Goal: Transaction & Acquisition: Purchase product/service

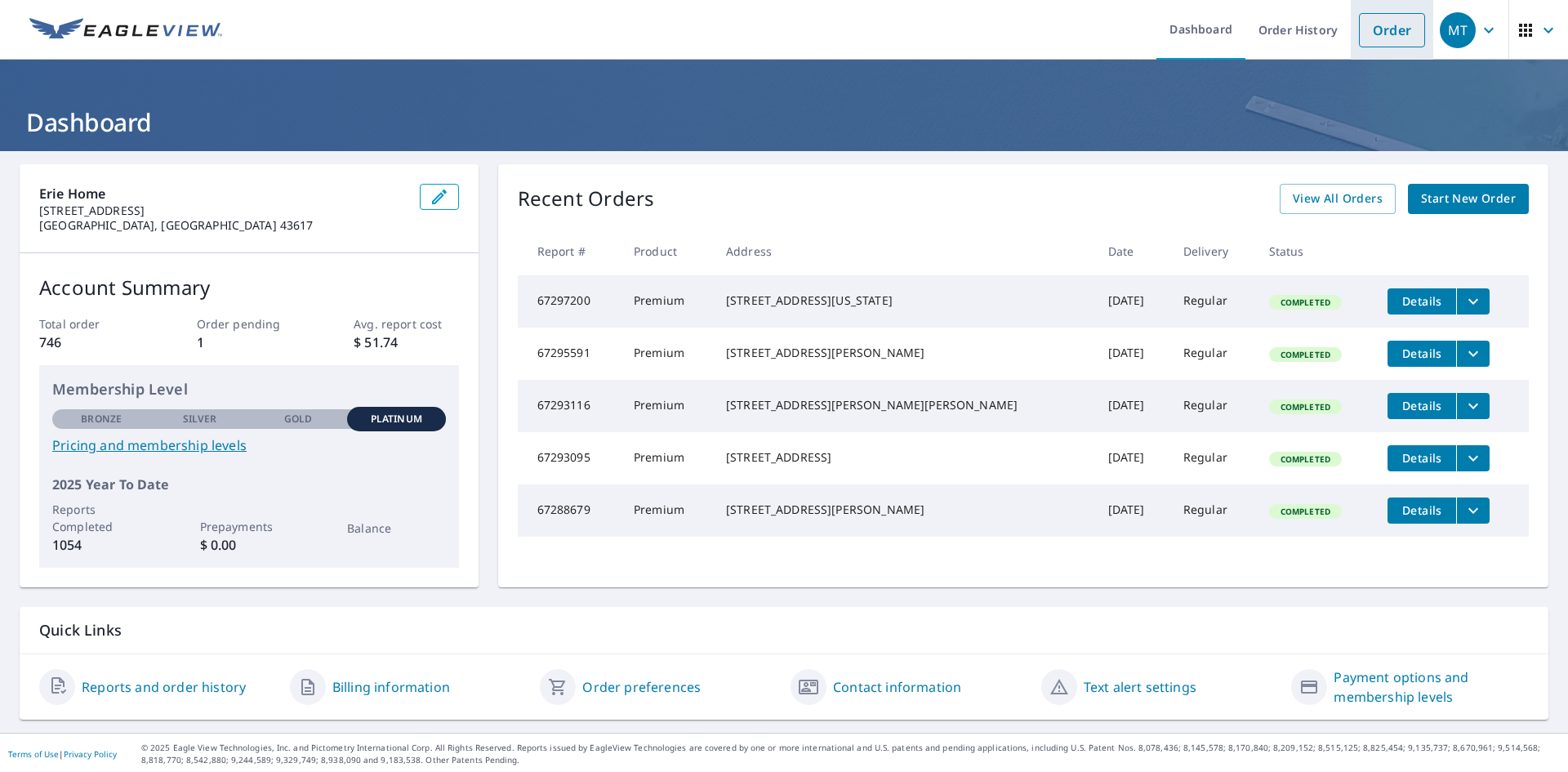
click at [1381, 25] on link "Order" at bounding box center [1392, 30] width 66 height 34
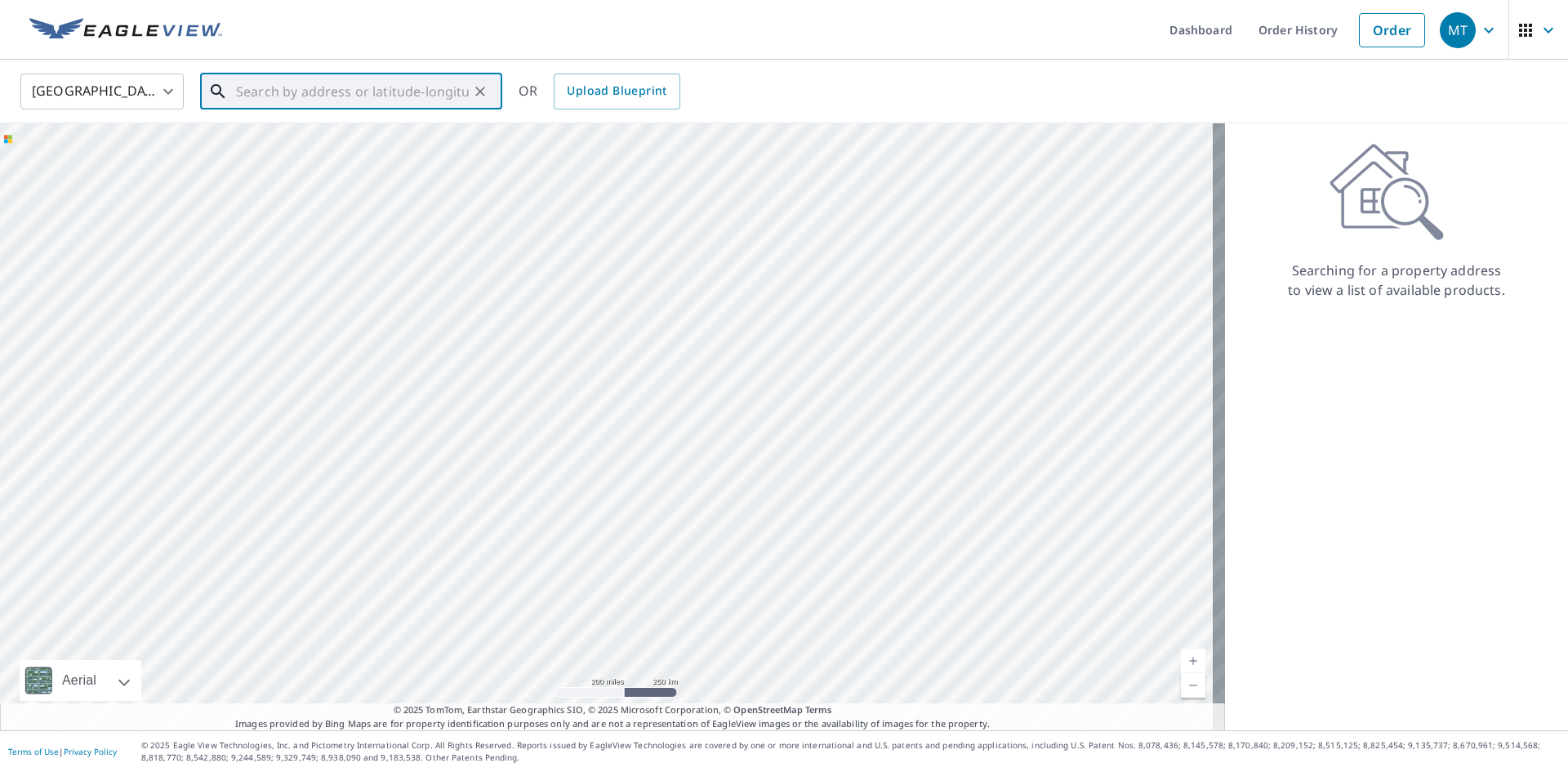
click at [316, 93] on input "text" at bounding box center [352, 92] width 233 height 46
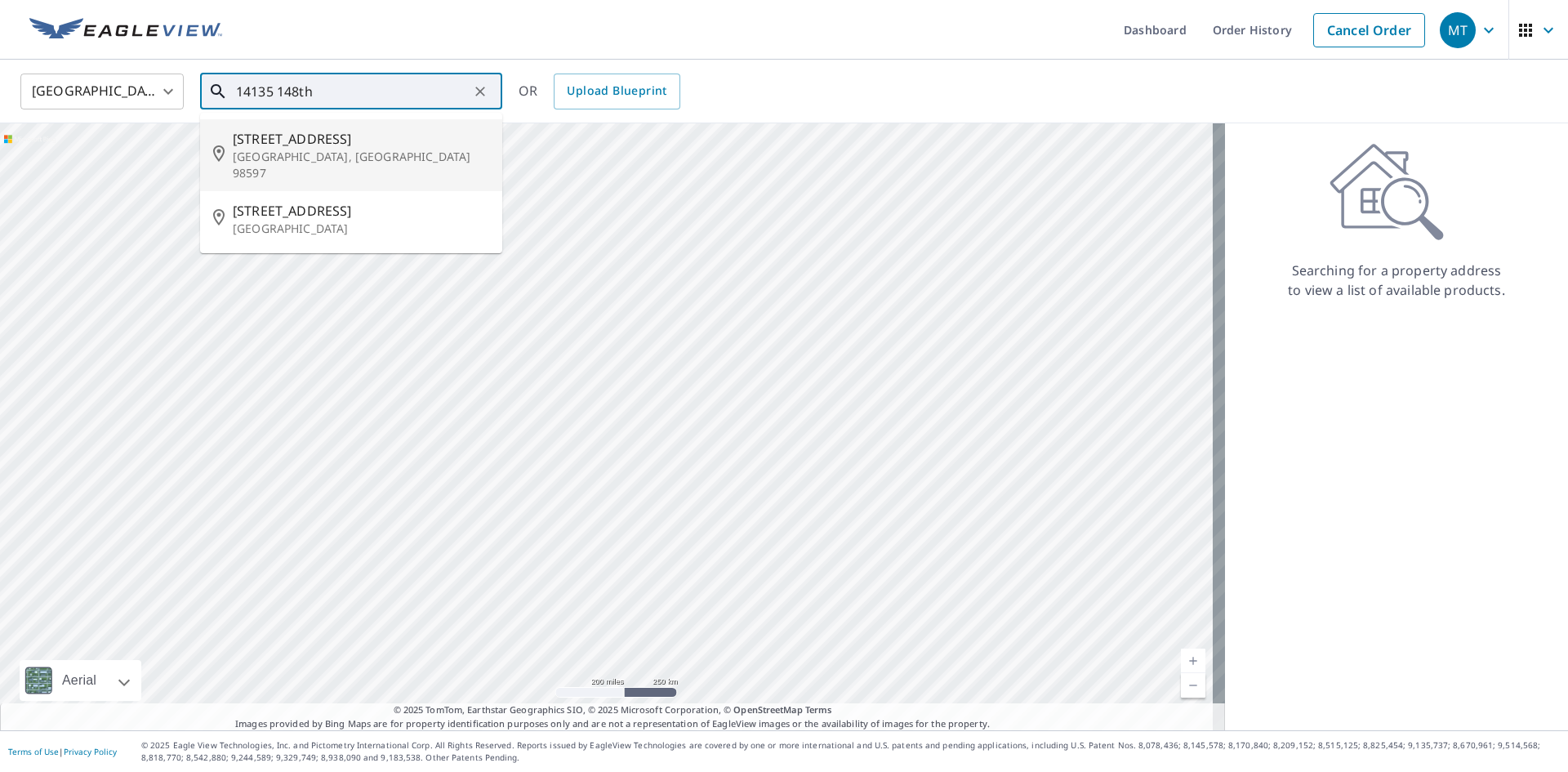
click at [311, 142] on span "[STREET_ADDRESS]" at bounding box center [361, 139] width 257 height 20
type input "[STREET_ADDRESS]"
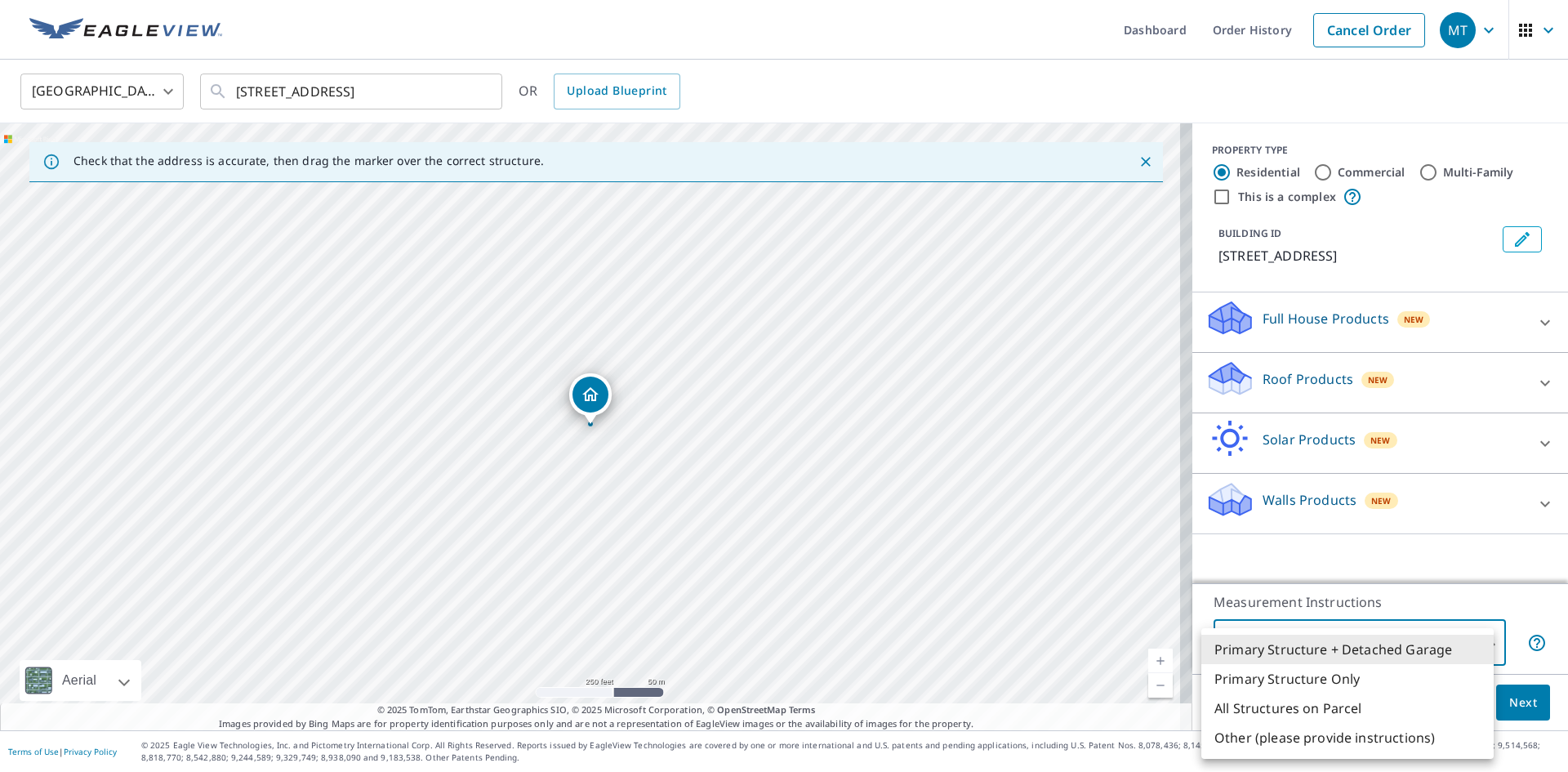
click at [1437, 636] on body "MT MT Dashboard Order History Cancel Order MT [GEOGRAPHIC_DATA] [GEOGRAPHIC_DAT…" at bounding box center [784, 386] width 1568 height 772
click at [1334, 706] on li "All Structures on Parcel" at bounding box center [1348, 708] width 293 height 30
type input "3"
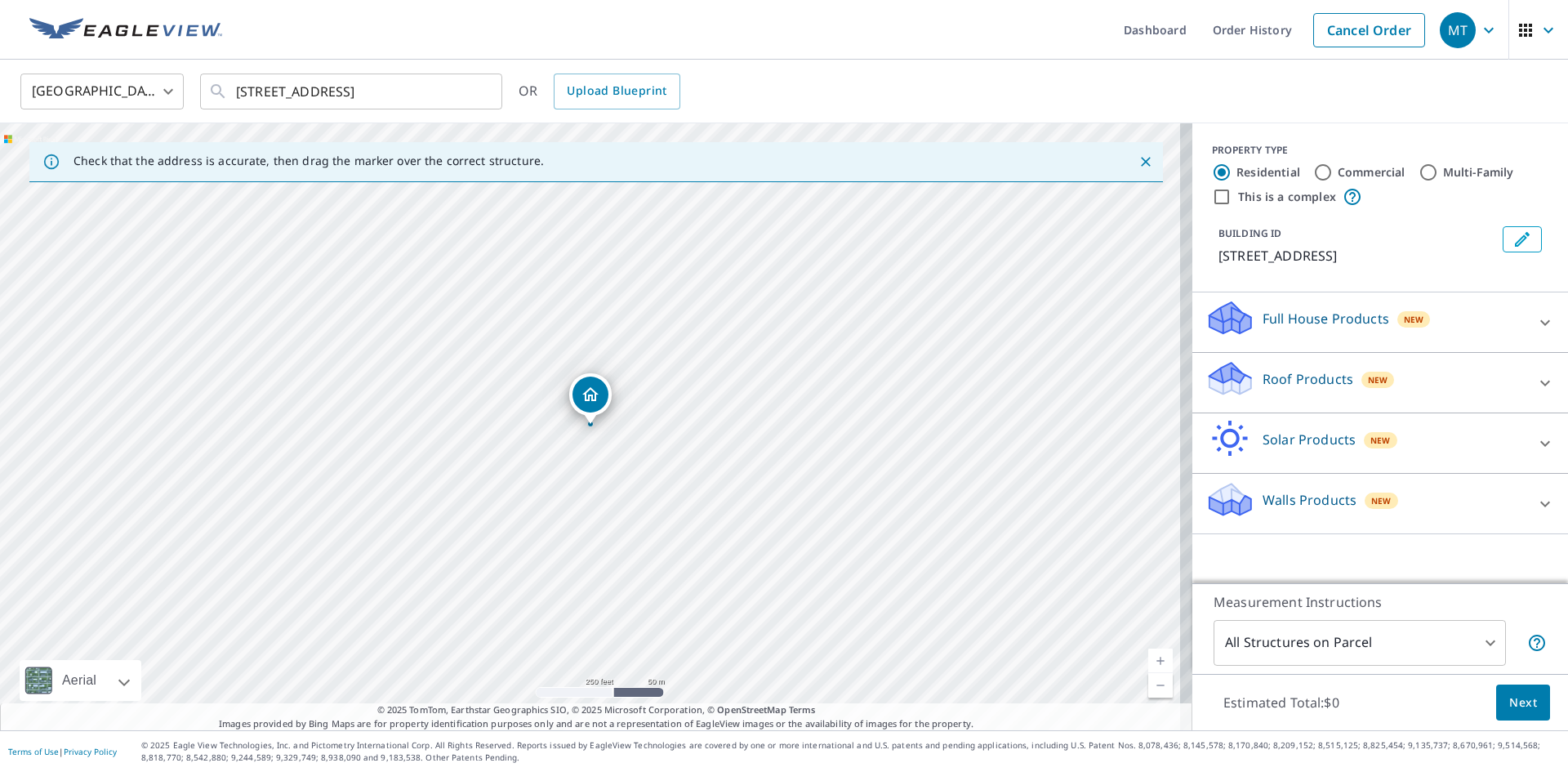
click at [1224, 384] on icon at bounding box center [1228, 386] width 8 height 15
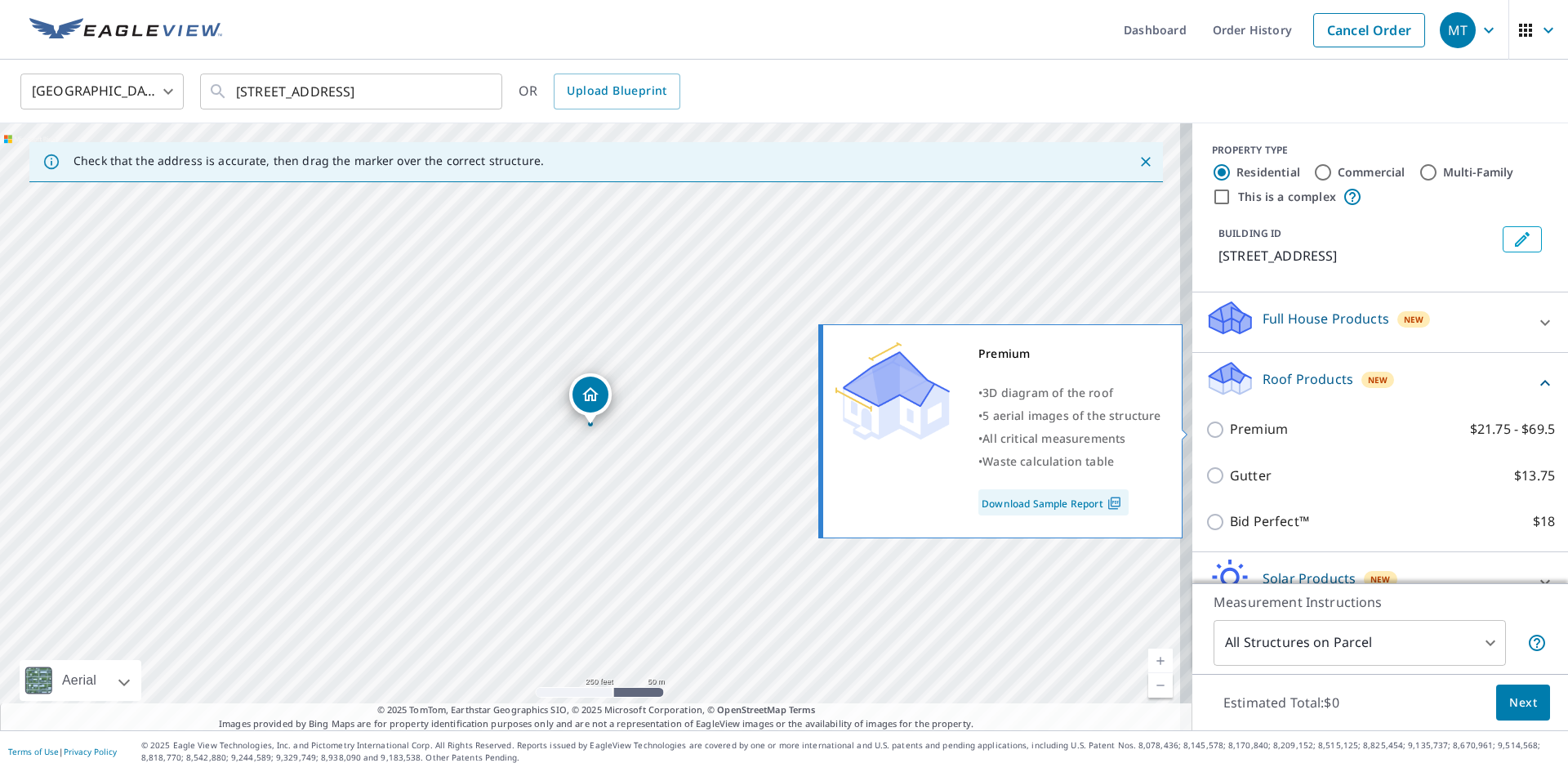
click at [1206, 429] on input "Premium $21.75 - $69.5" at bounding box center [1218, 429] width 25 height 20
checkbox input "true"
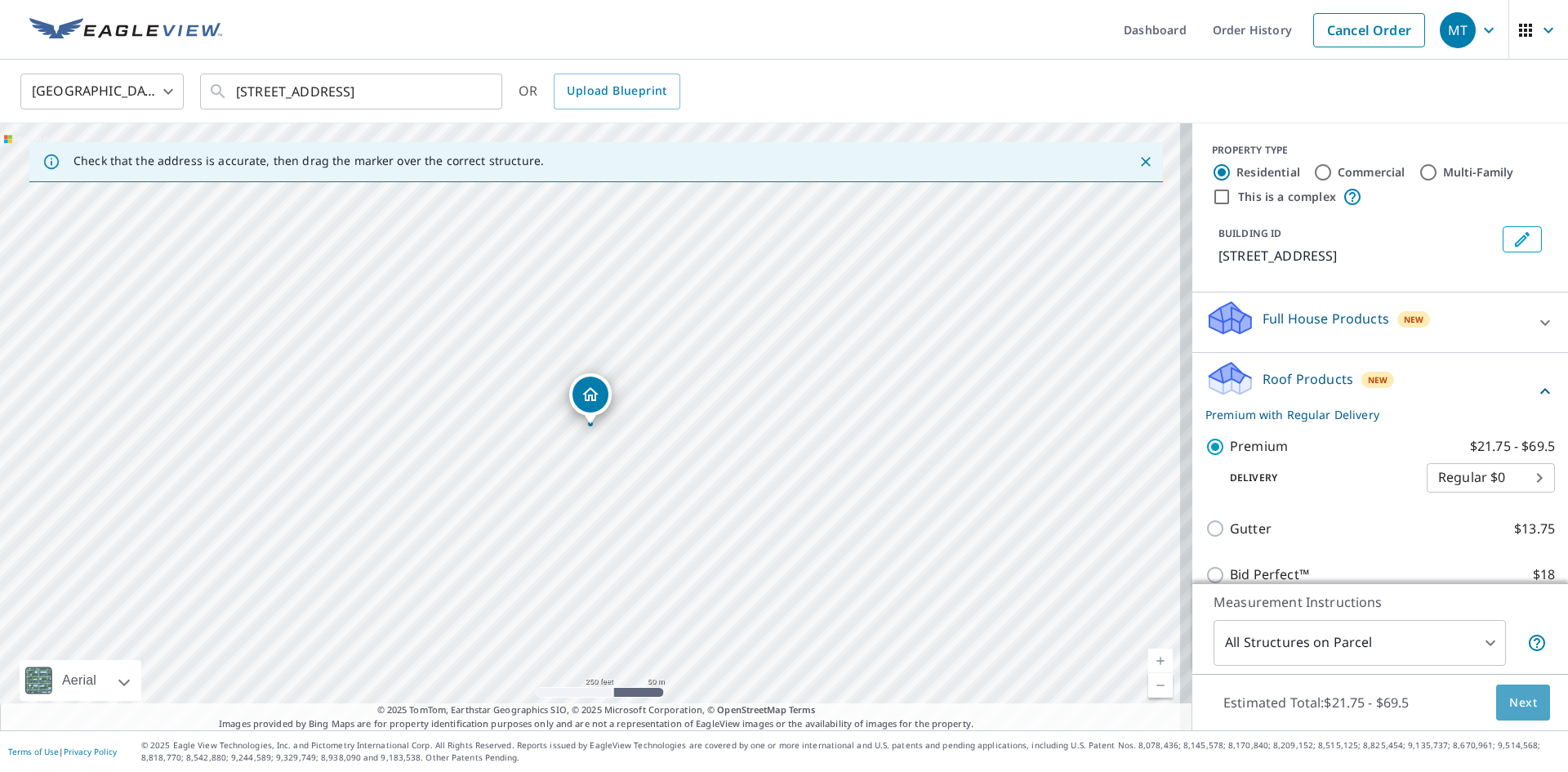
click at [1509, 697] on span "Next" at bounding box center [1523, 702] width 28 height 20
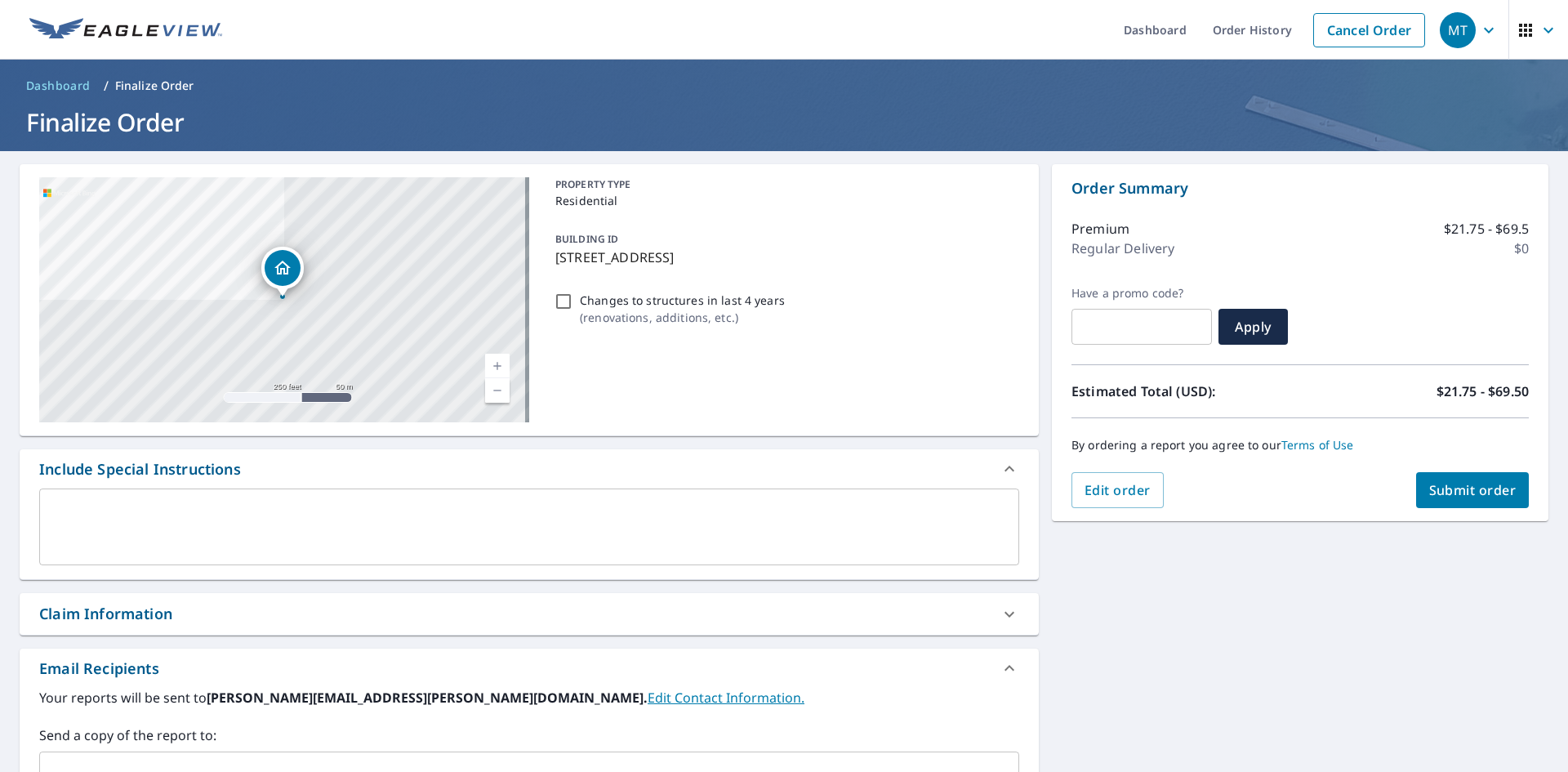
click at [66, 606] on div "Claim Information" at bounding box center [106, 613] width 133 height 22
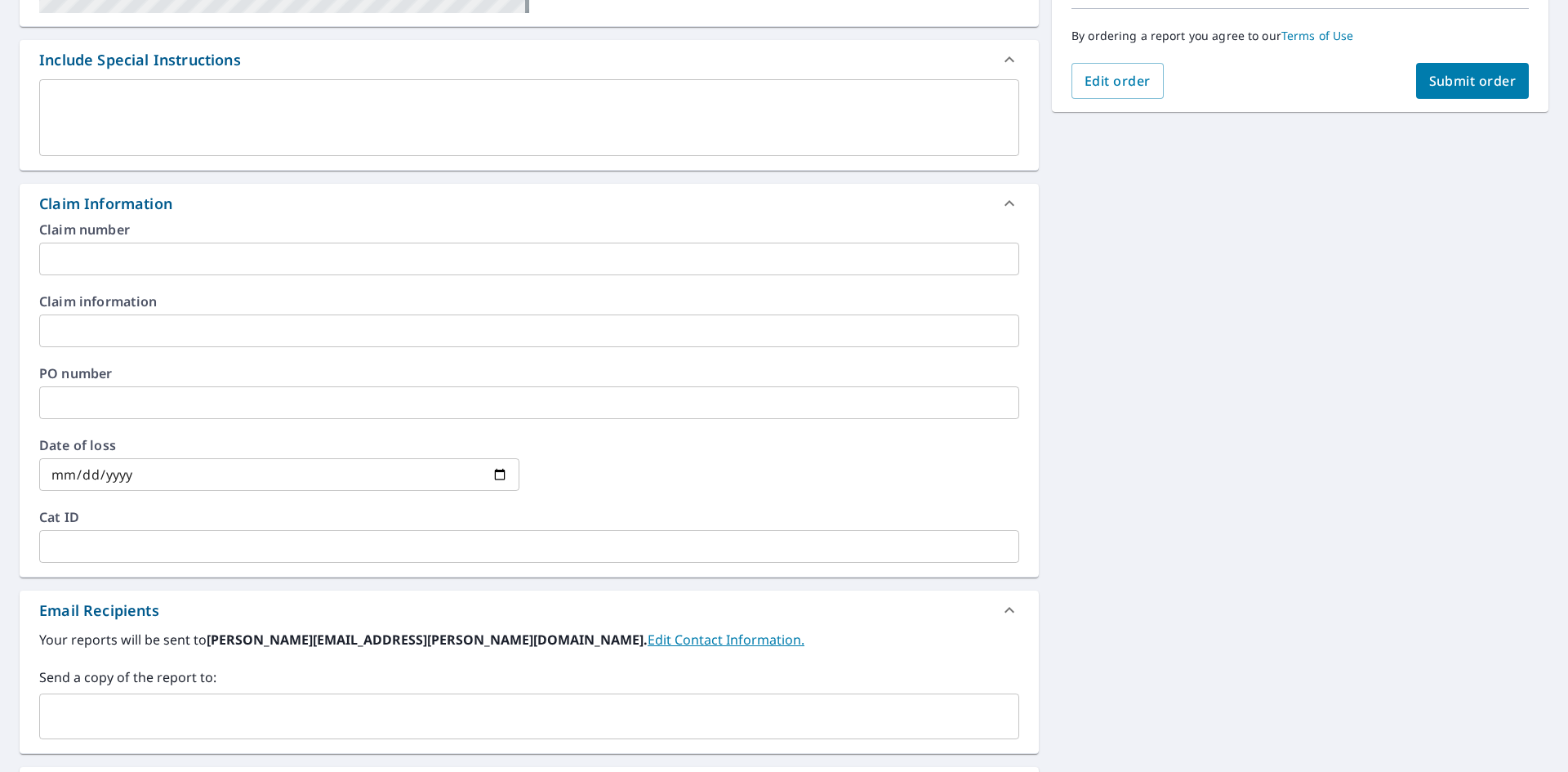
scroll to position [490, 0]
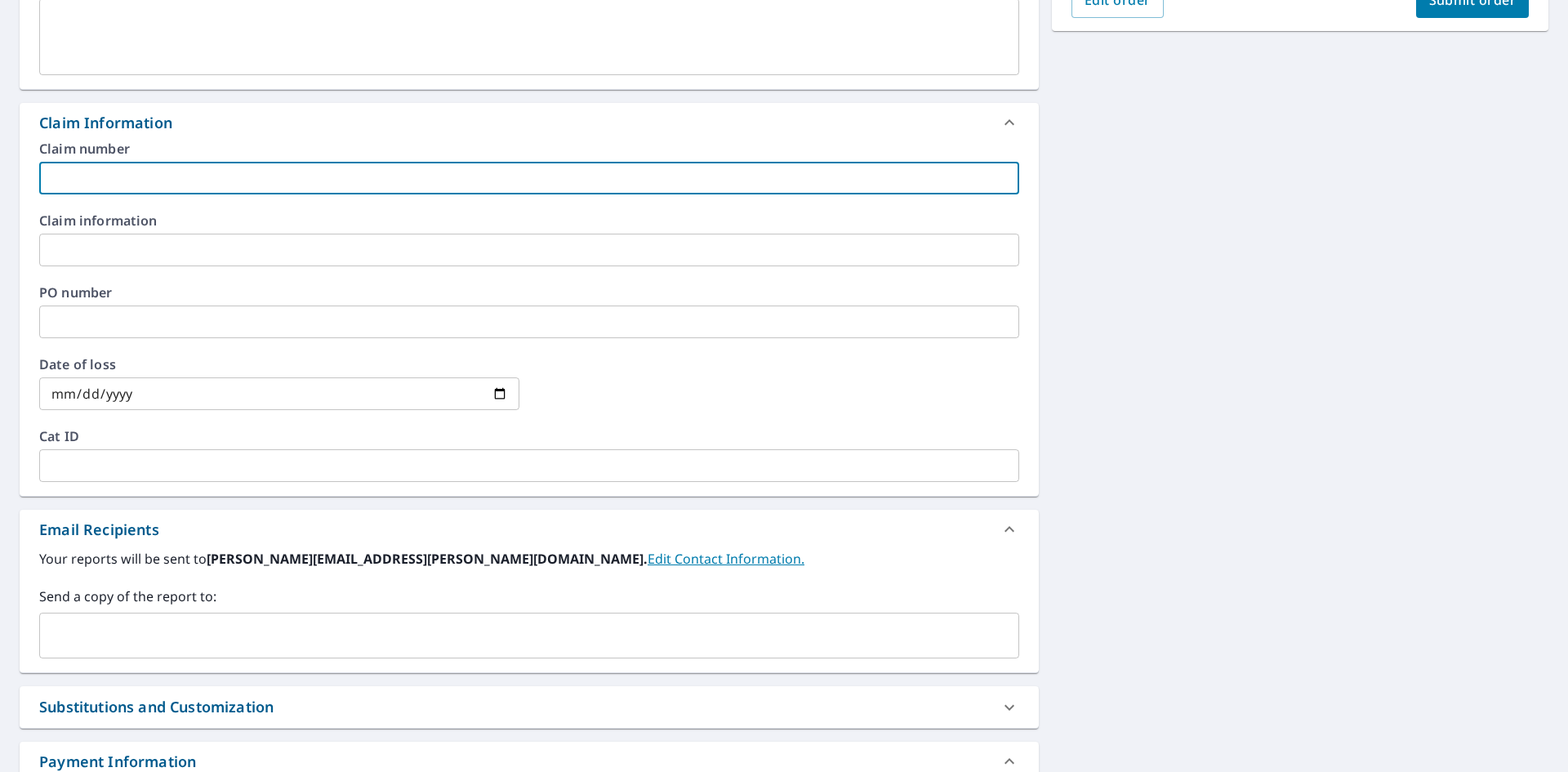
click at [66, 168] on input "text" at bounding box center [529, 178] width 980 height 33
type input "R099"
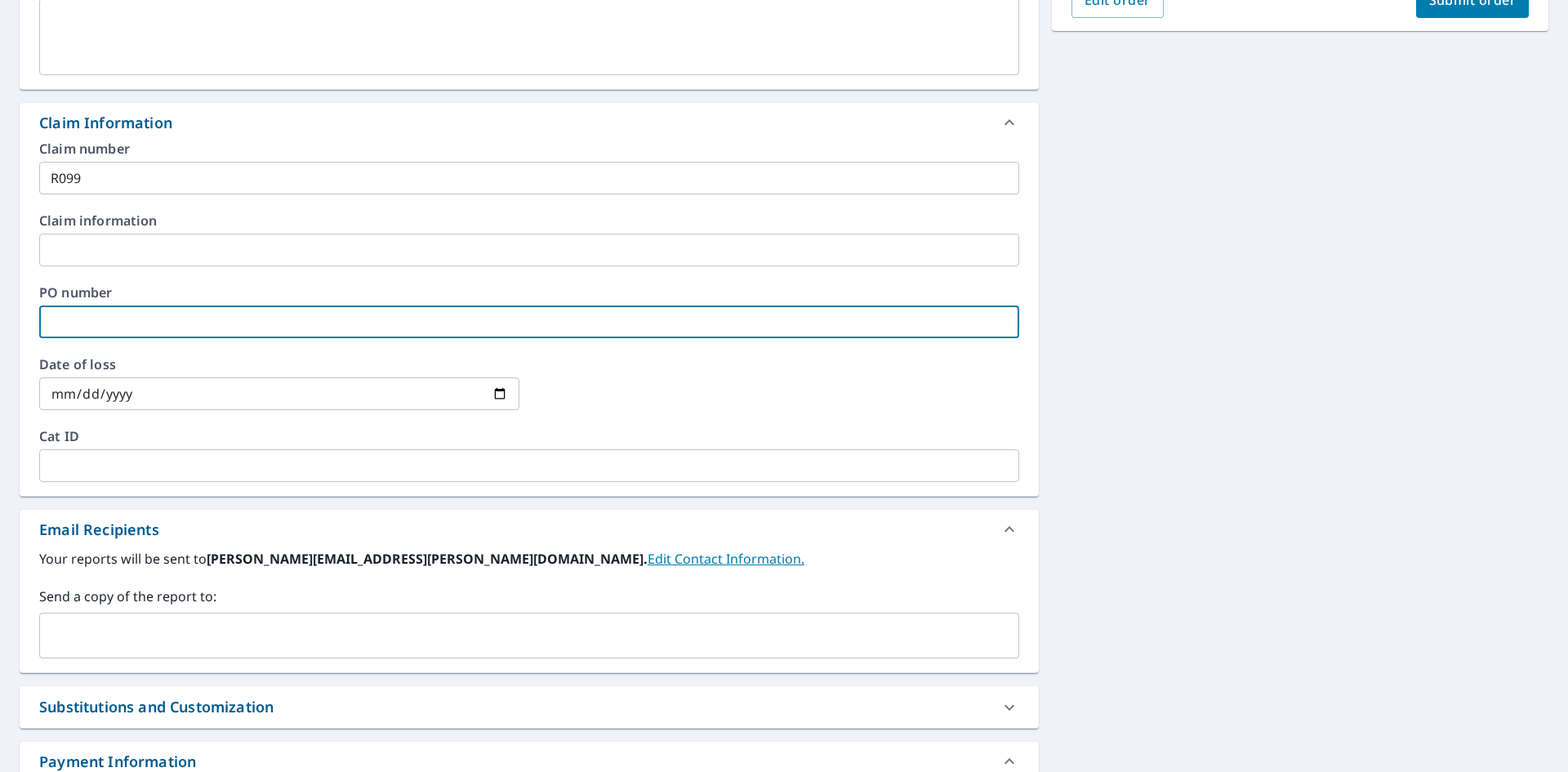
click at [67, 327] on input "text" at bounding box center [529, 322] width 980 height 33
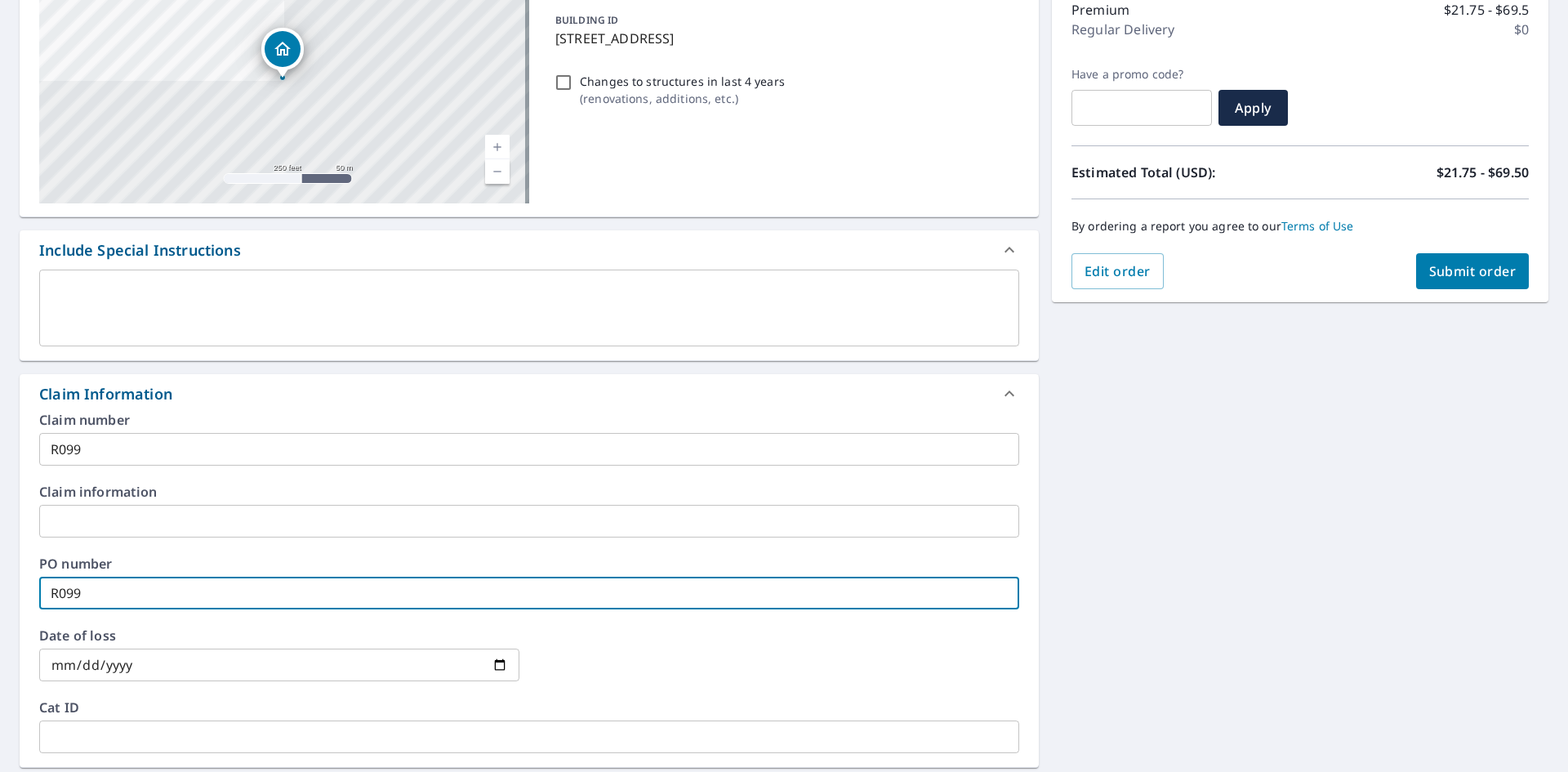
scroll to position [82, 0]
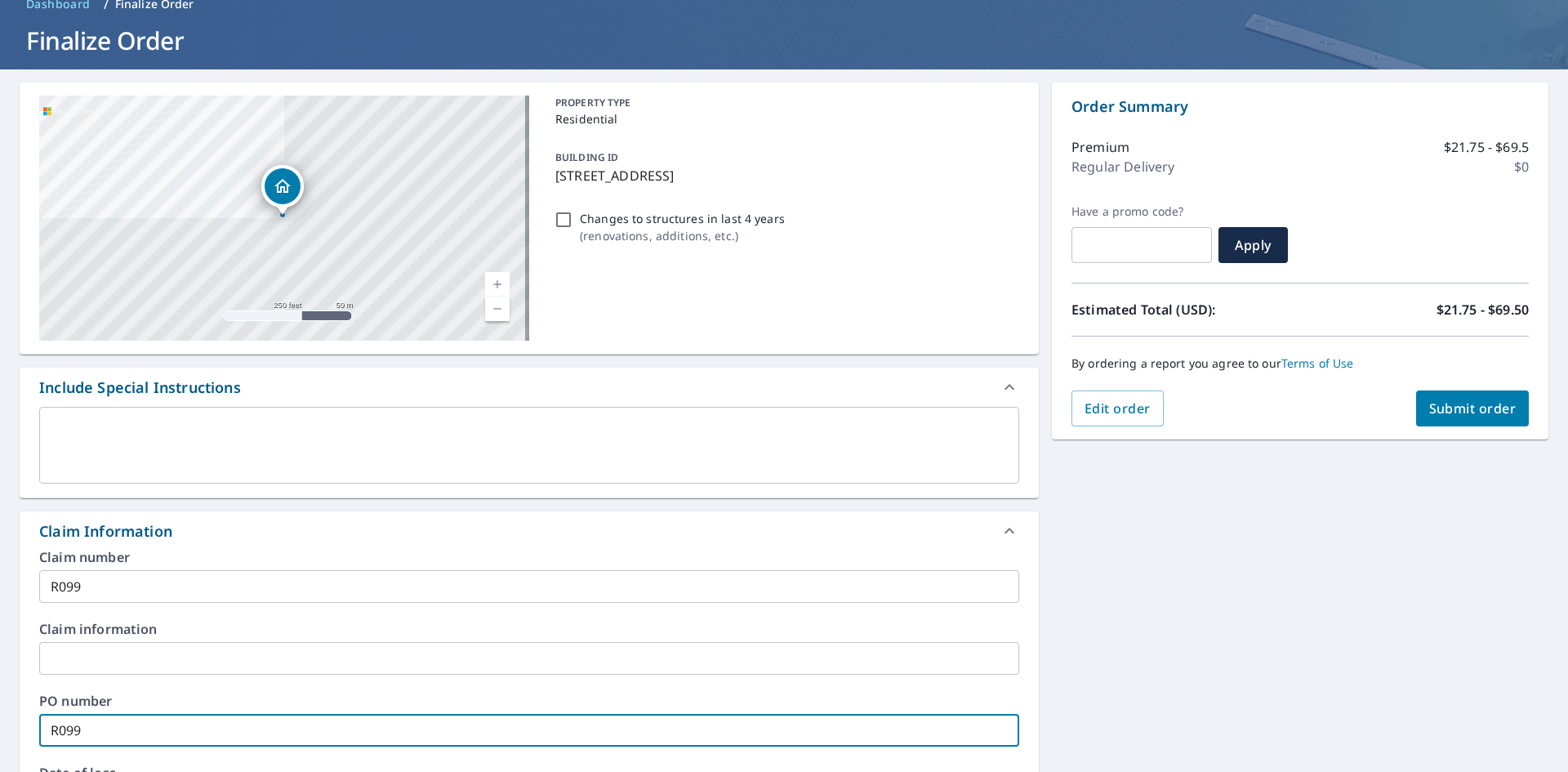
type input "R099"
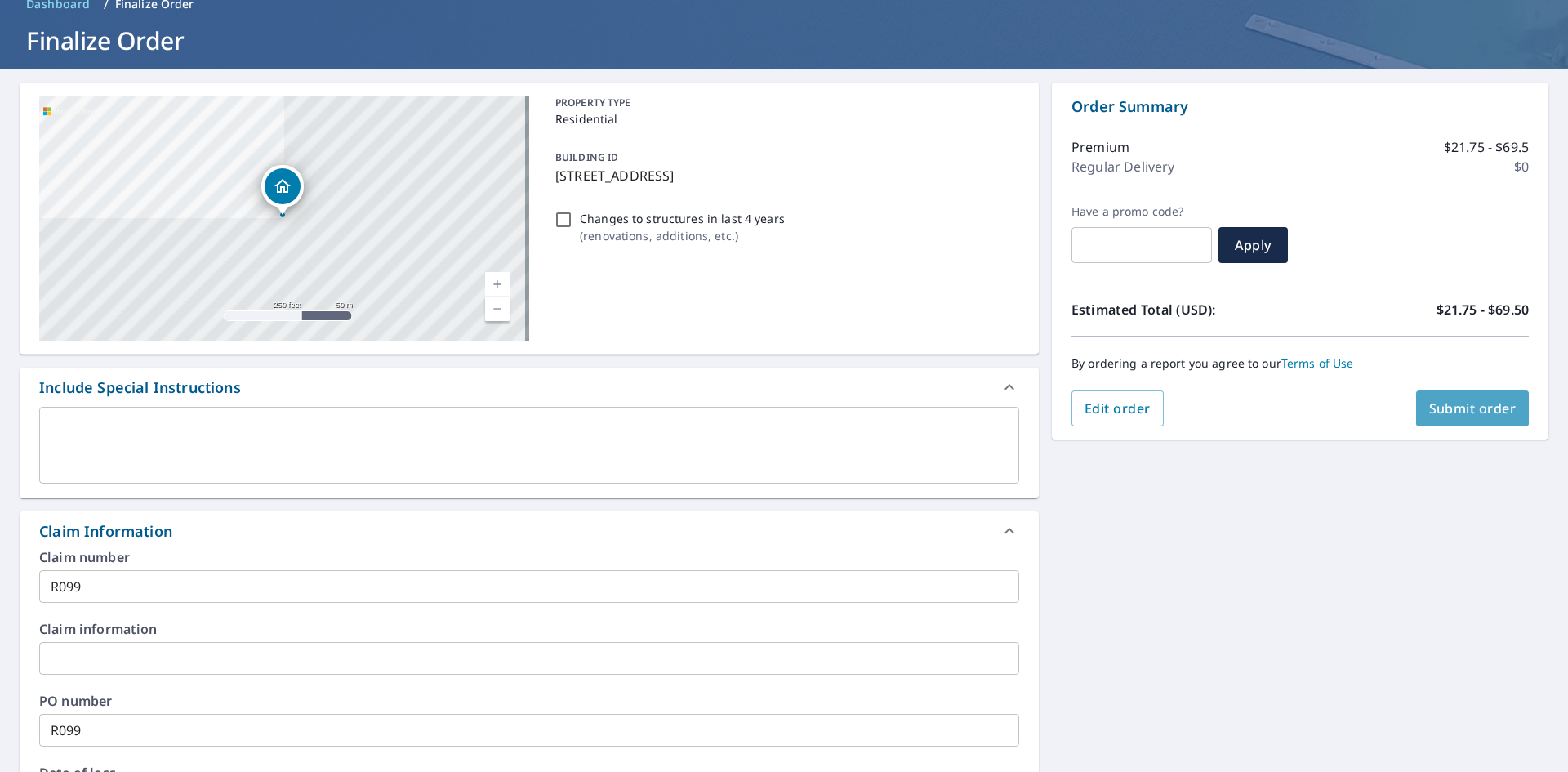
click at [1434, 402] on span "Submit order" at bounding box center [1473, 408] width 88 height 18
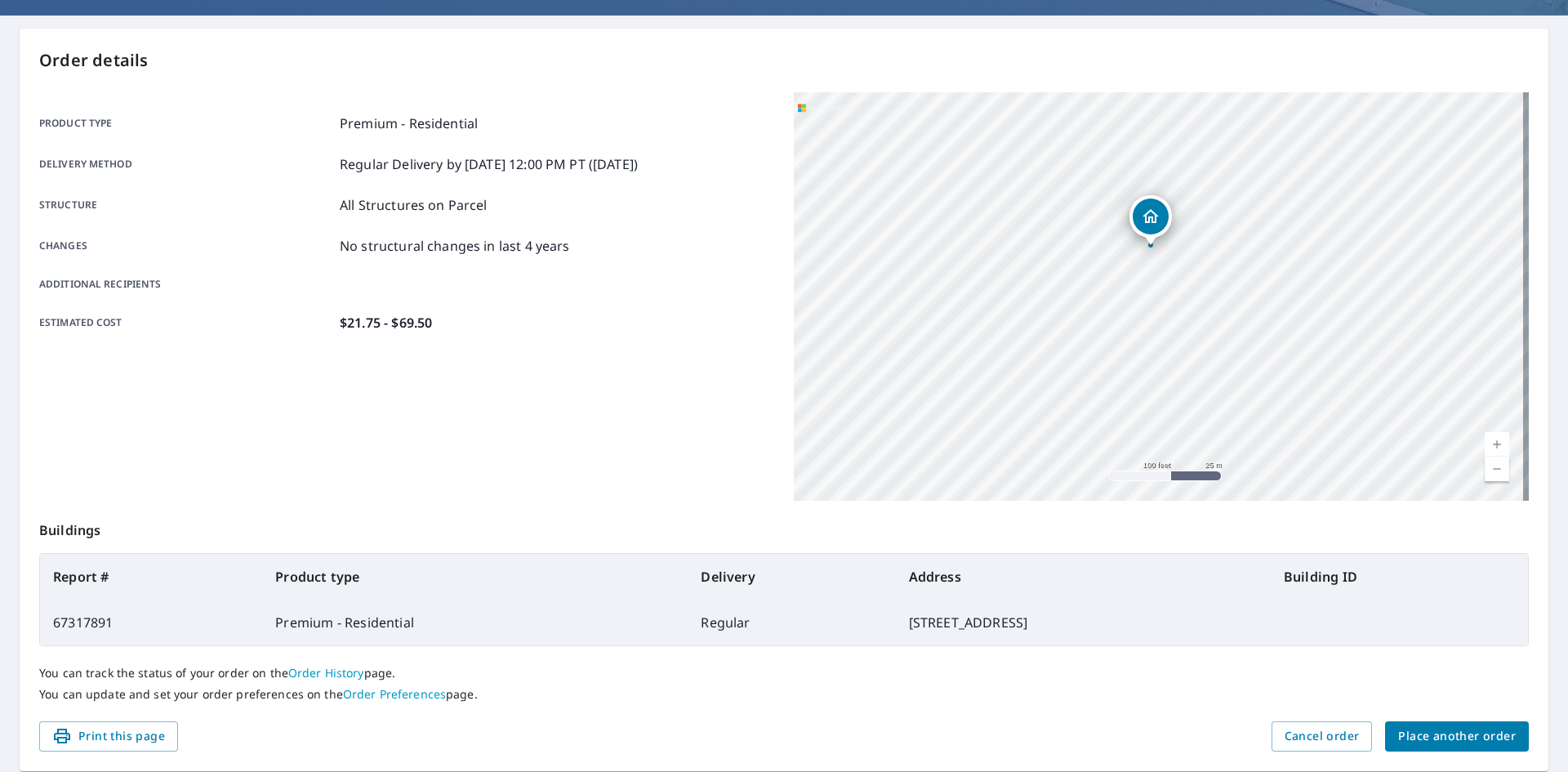
scroll to position [189, 0]
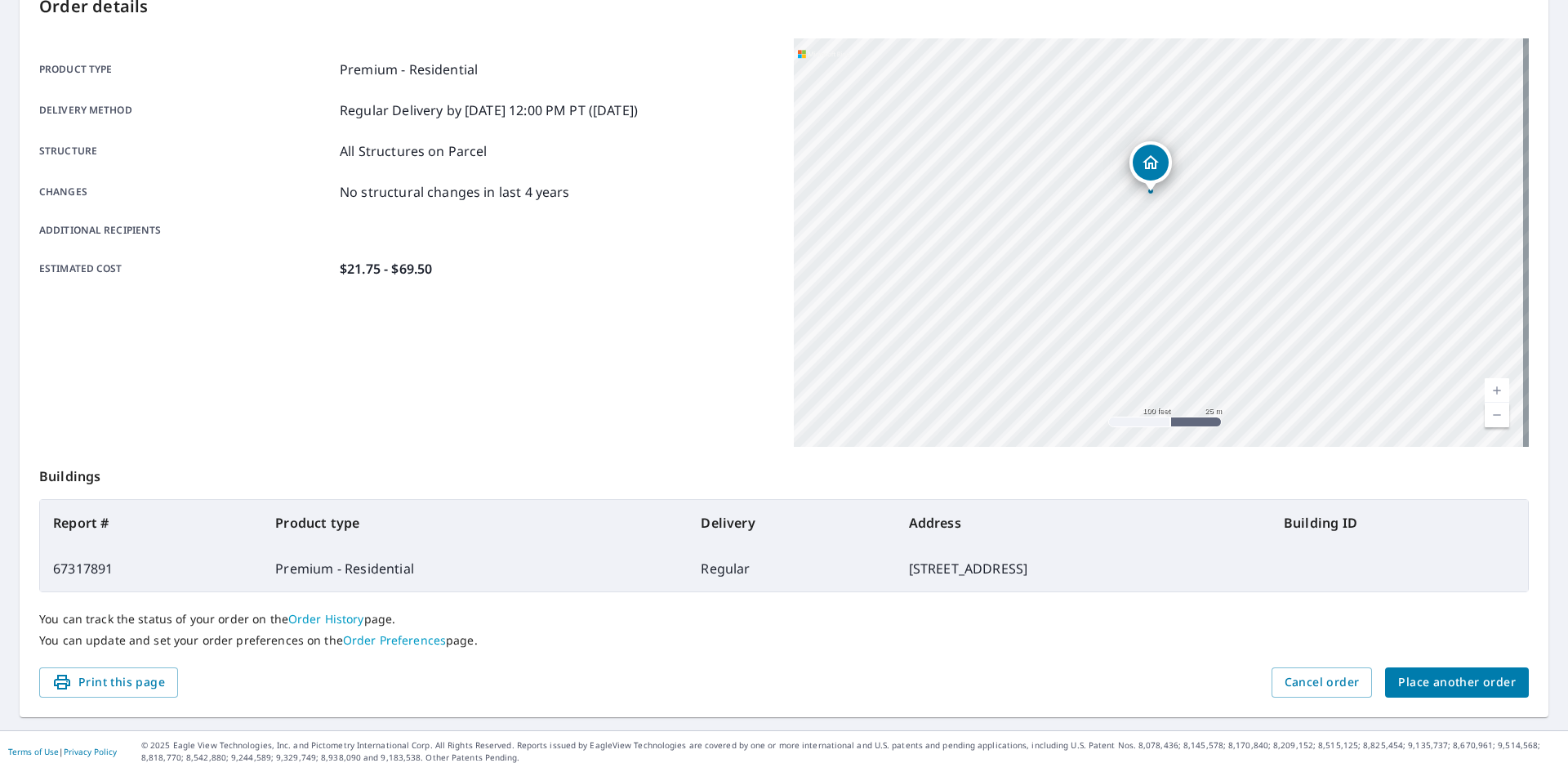
click at [1451, 677] on span "Place another order" at bounding box center [1457, 682] width 117 height 20
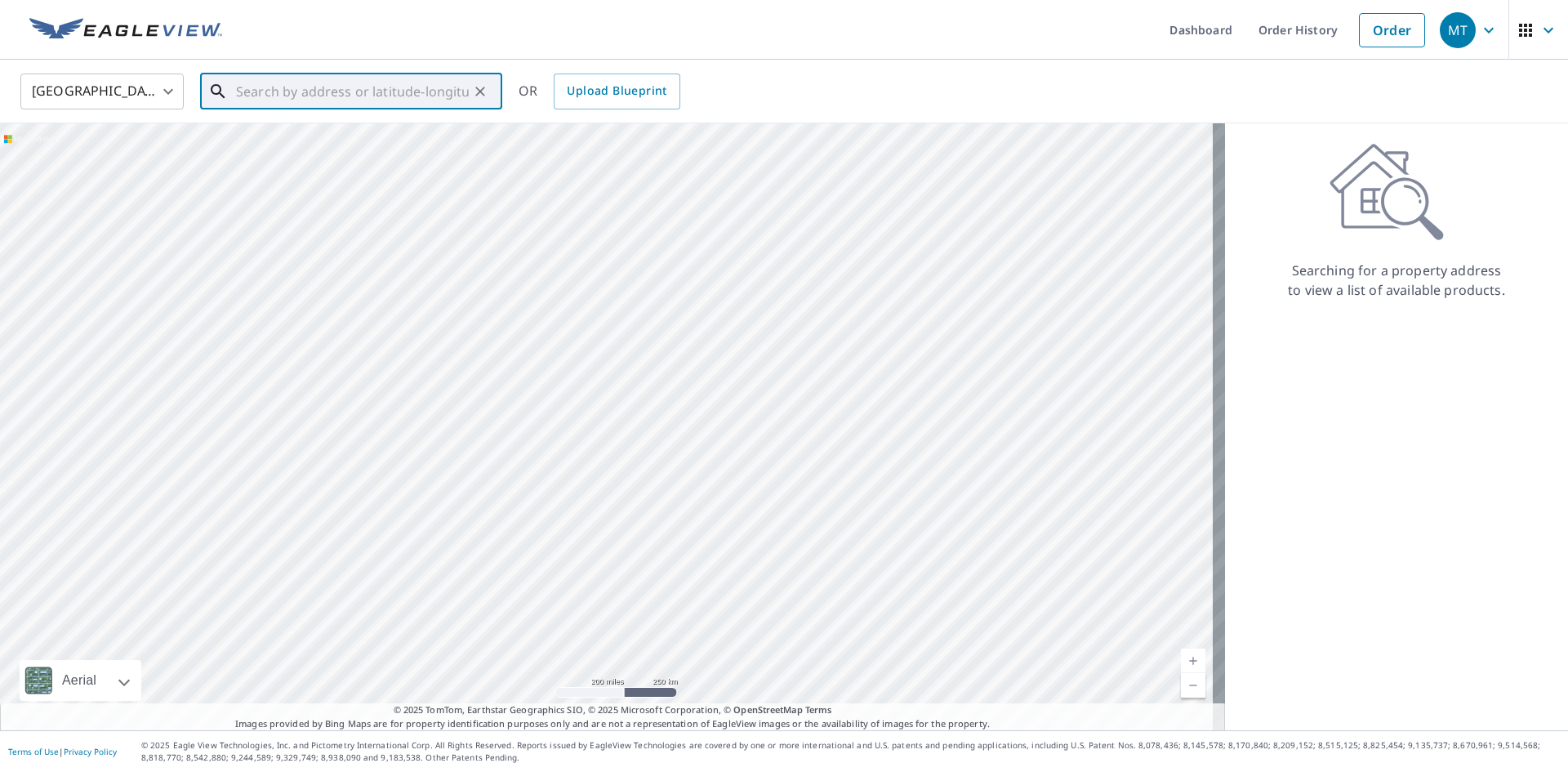
click at [257, 98] on input "text" at bounding box center [352, 92] width 233 height 46
click at [332, 157] on p "Grants, NM 87020" at bounding box center [361, 157] width 257 height 16
type input "[STREET_ADDRESS][PERSON_NAME][PERSON_NAME]"
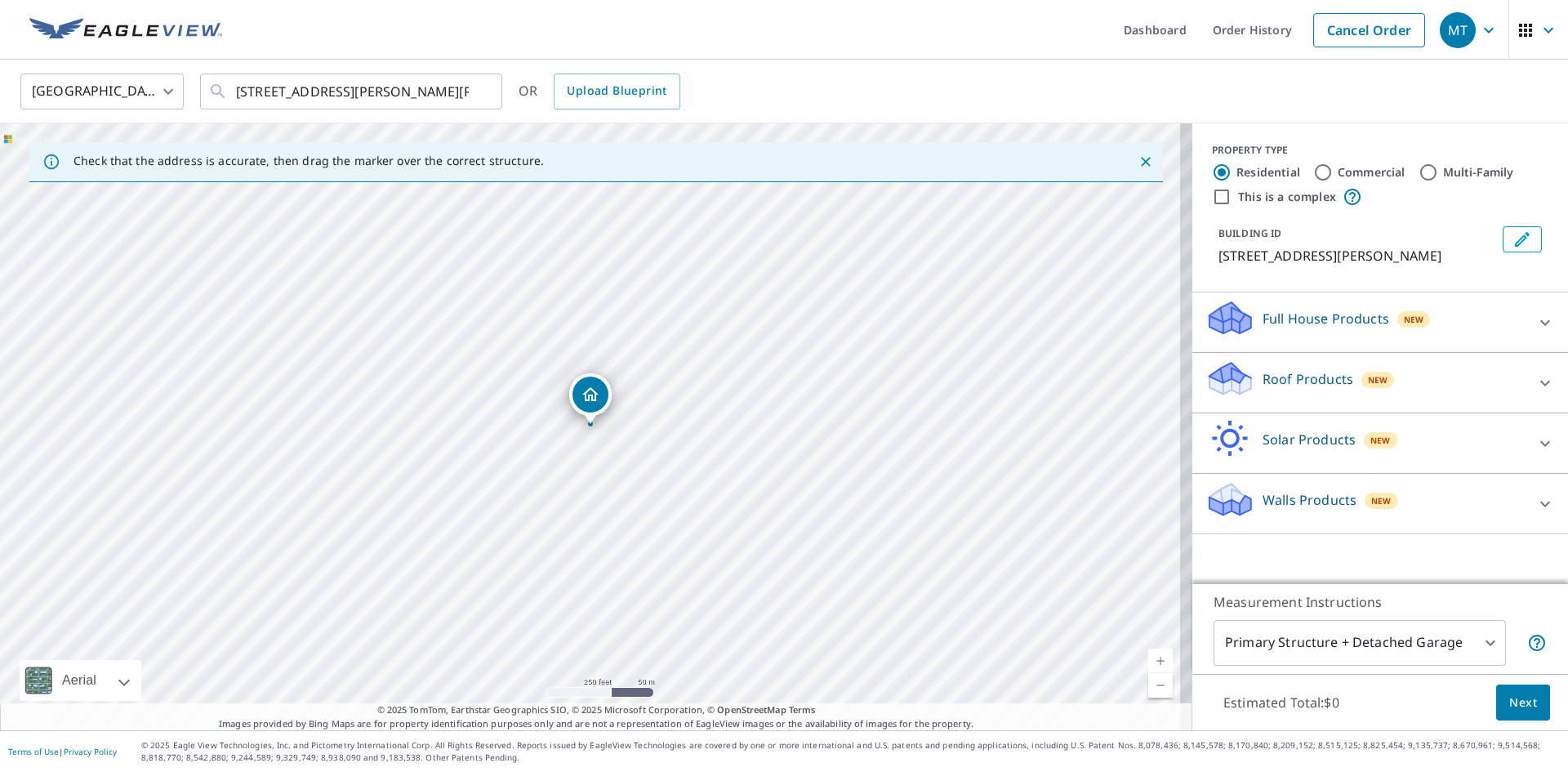
click at [1216, 370] on icon at bounding box center [1228, 372] width 36 height 20
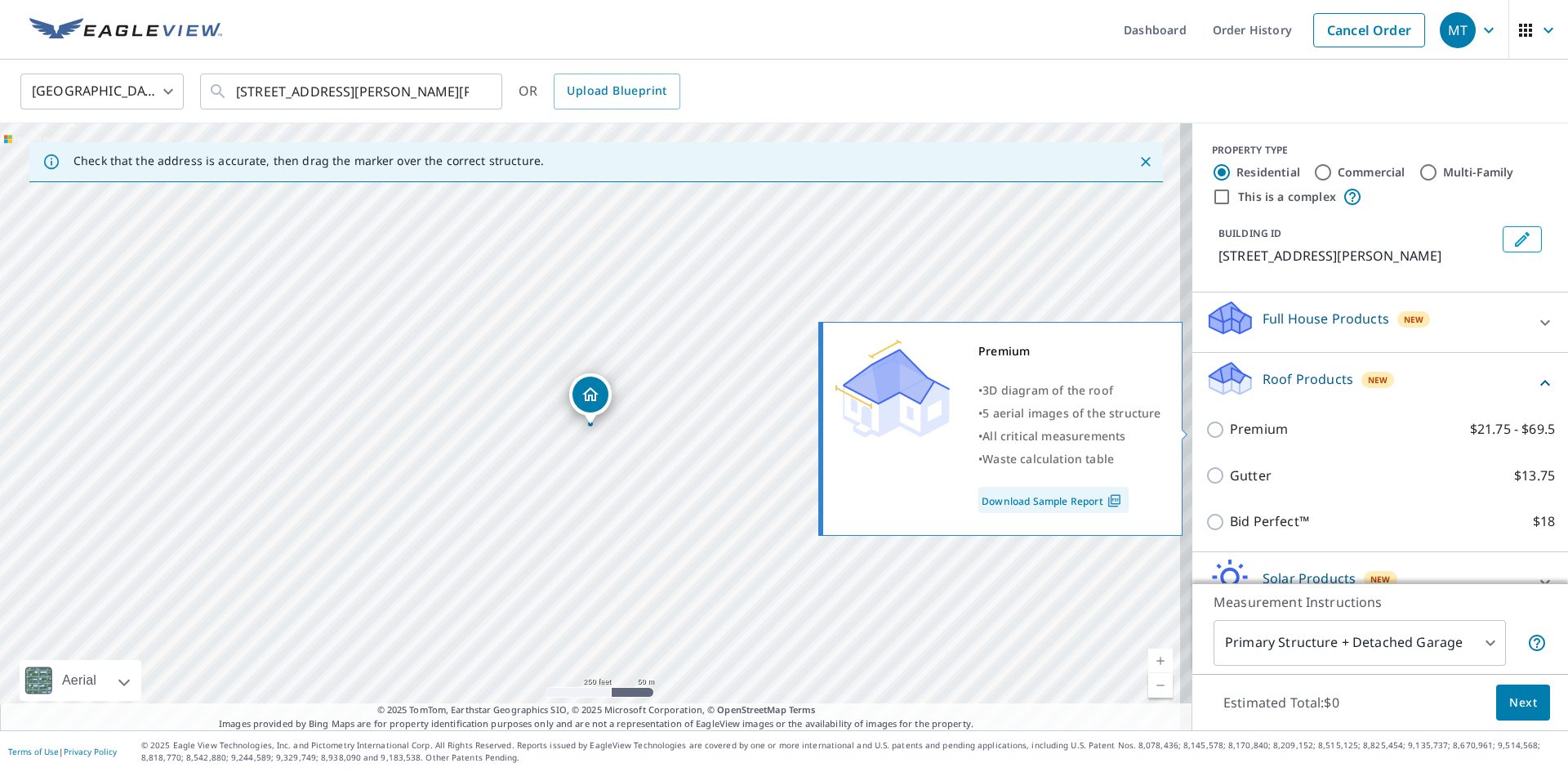
click at [1206, 428] on input "Premium $21.75 - $69.5" at bounding box center [1218, 429] width 25 height 20
checkbox input "true"
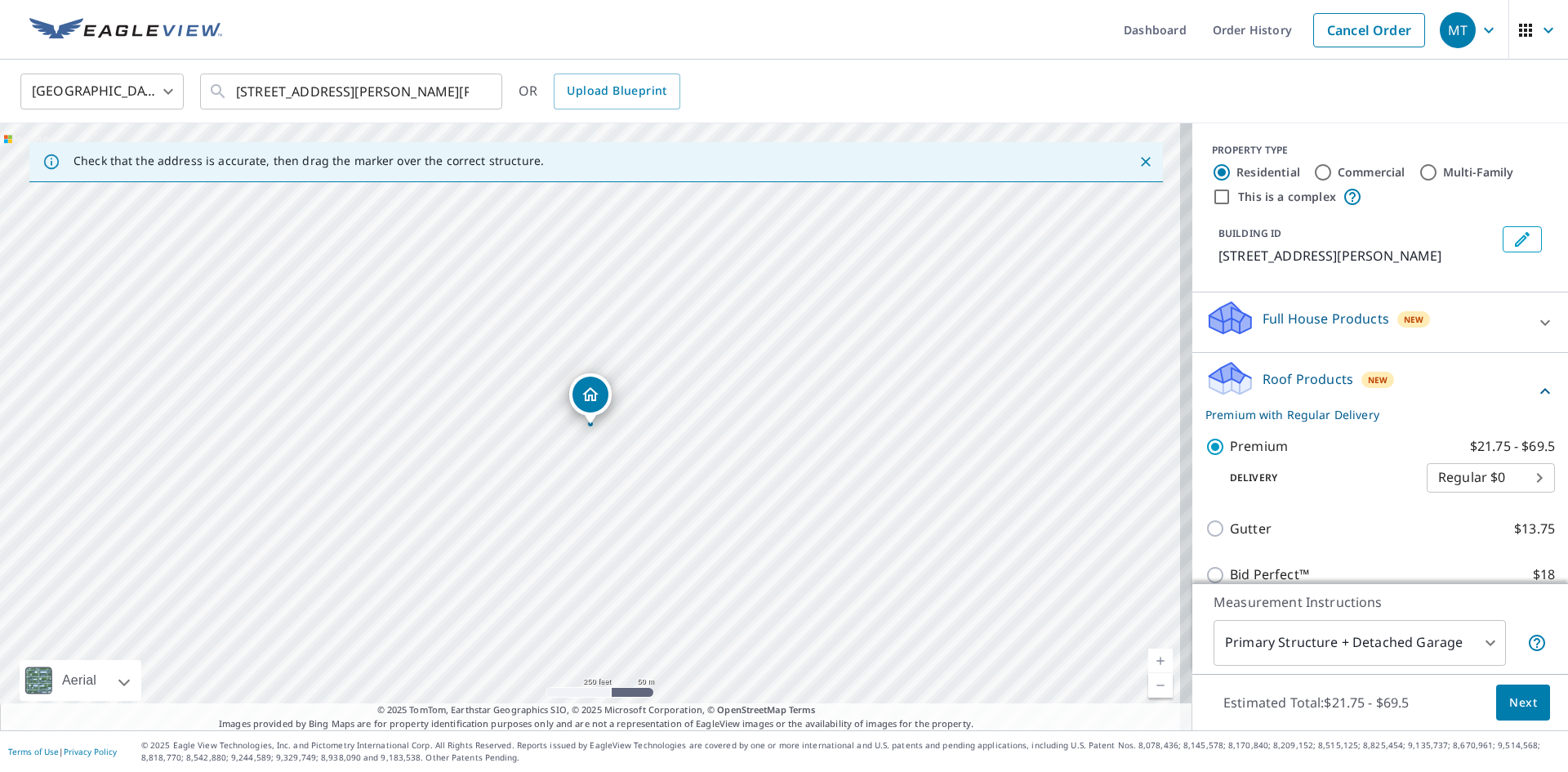
click at [1509, 702] on span "Next" at bounding box center [1523, 702] width 28 height 20
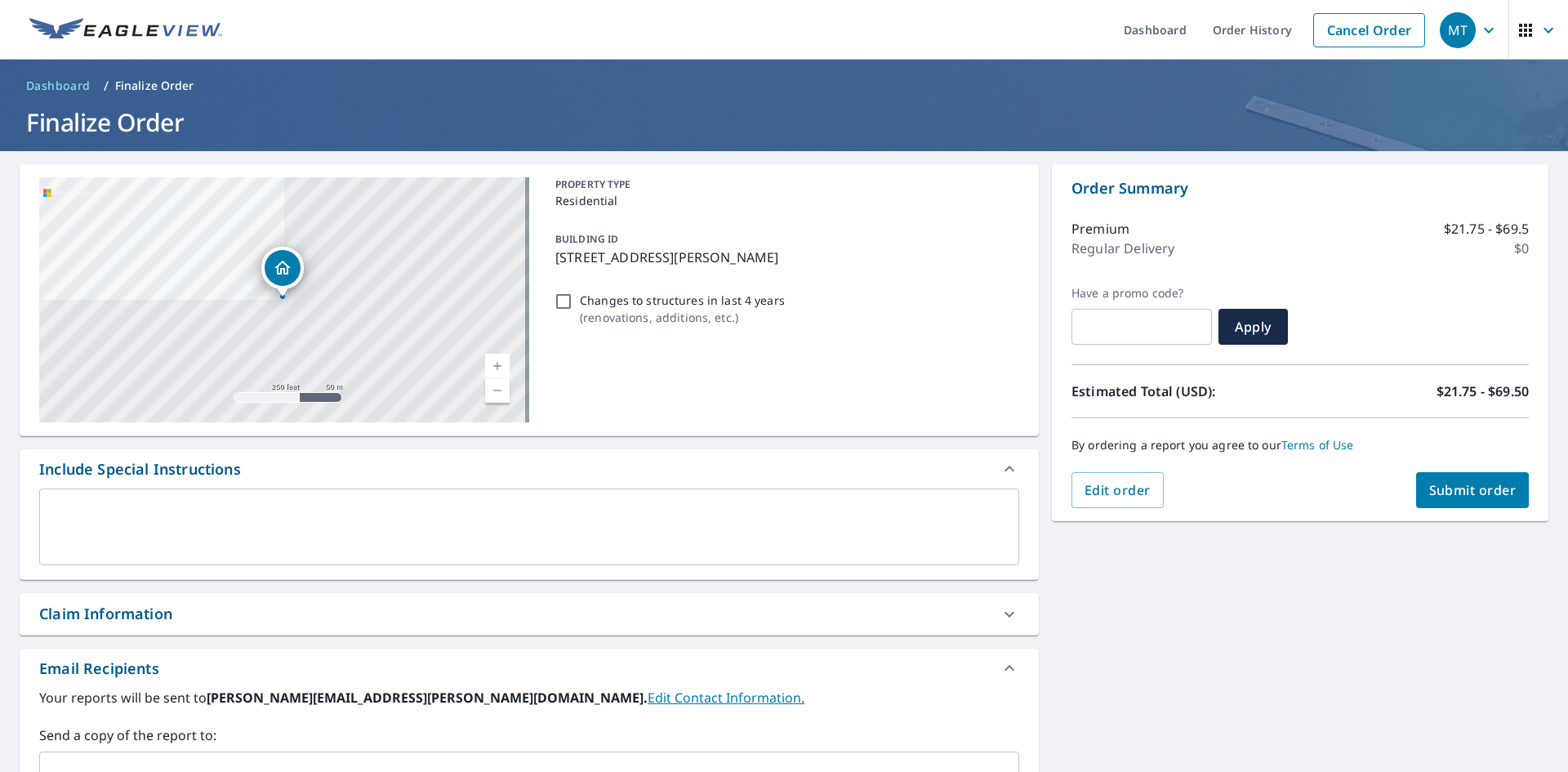
click at [107, 613] on div "Claim Information" at bounding box center [106, 613] width 133 height 22
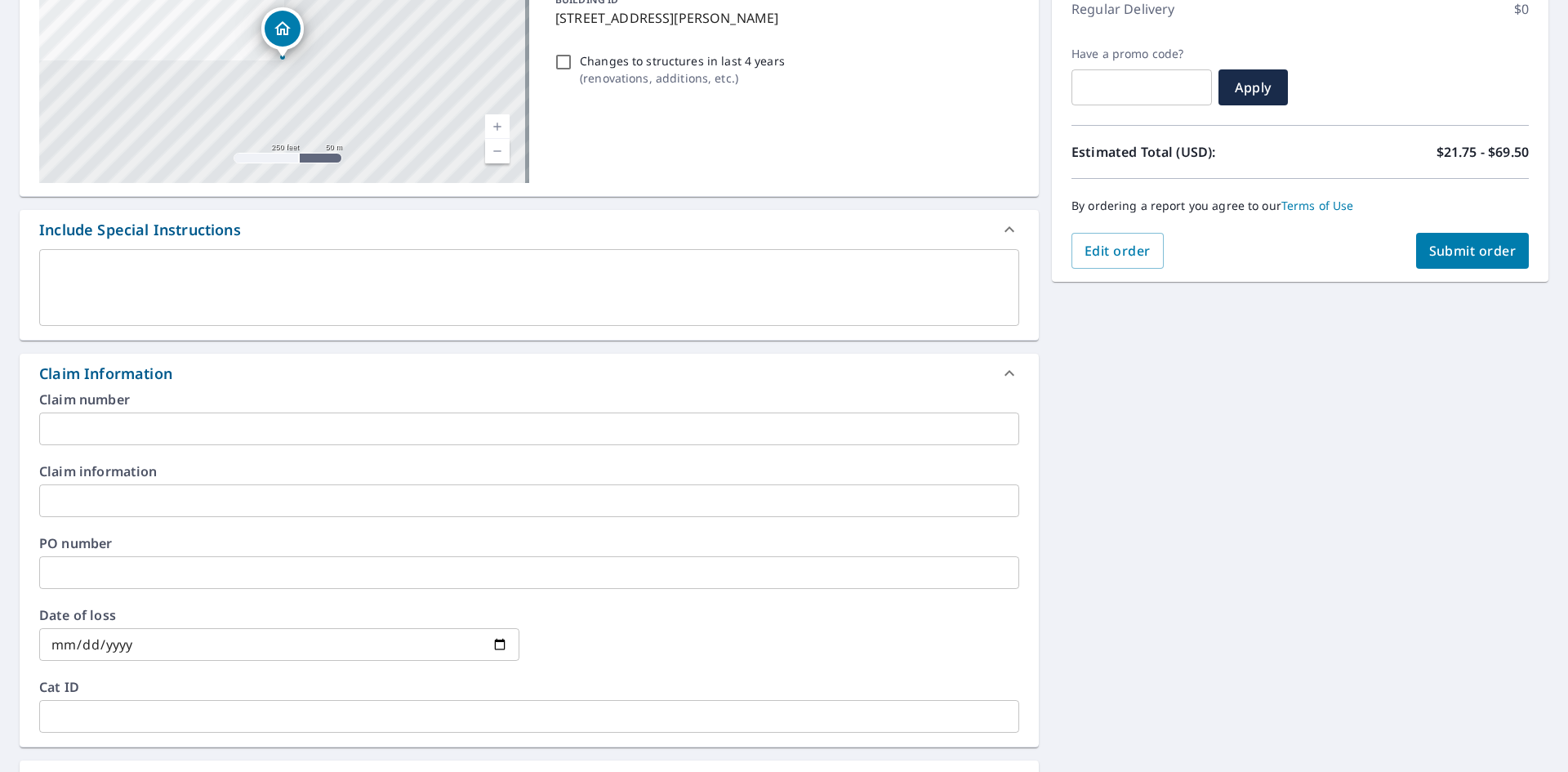
scroll to position [245, 0]
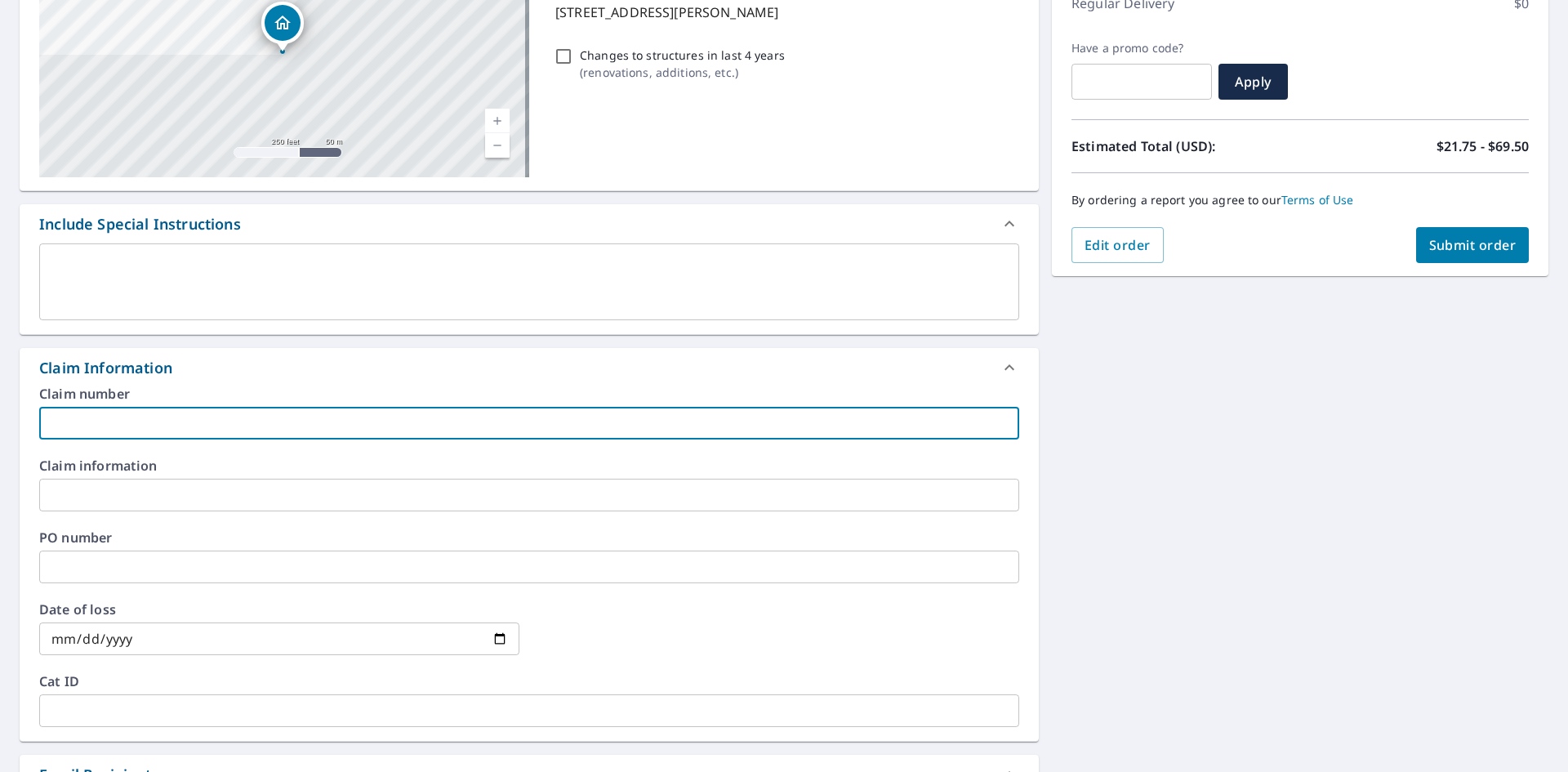
click at [46, 419] on input "text" at bounding box center [529, 423] width 980 height 33
type input "R076"
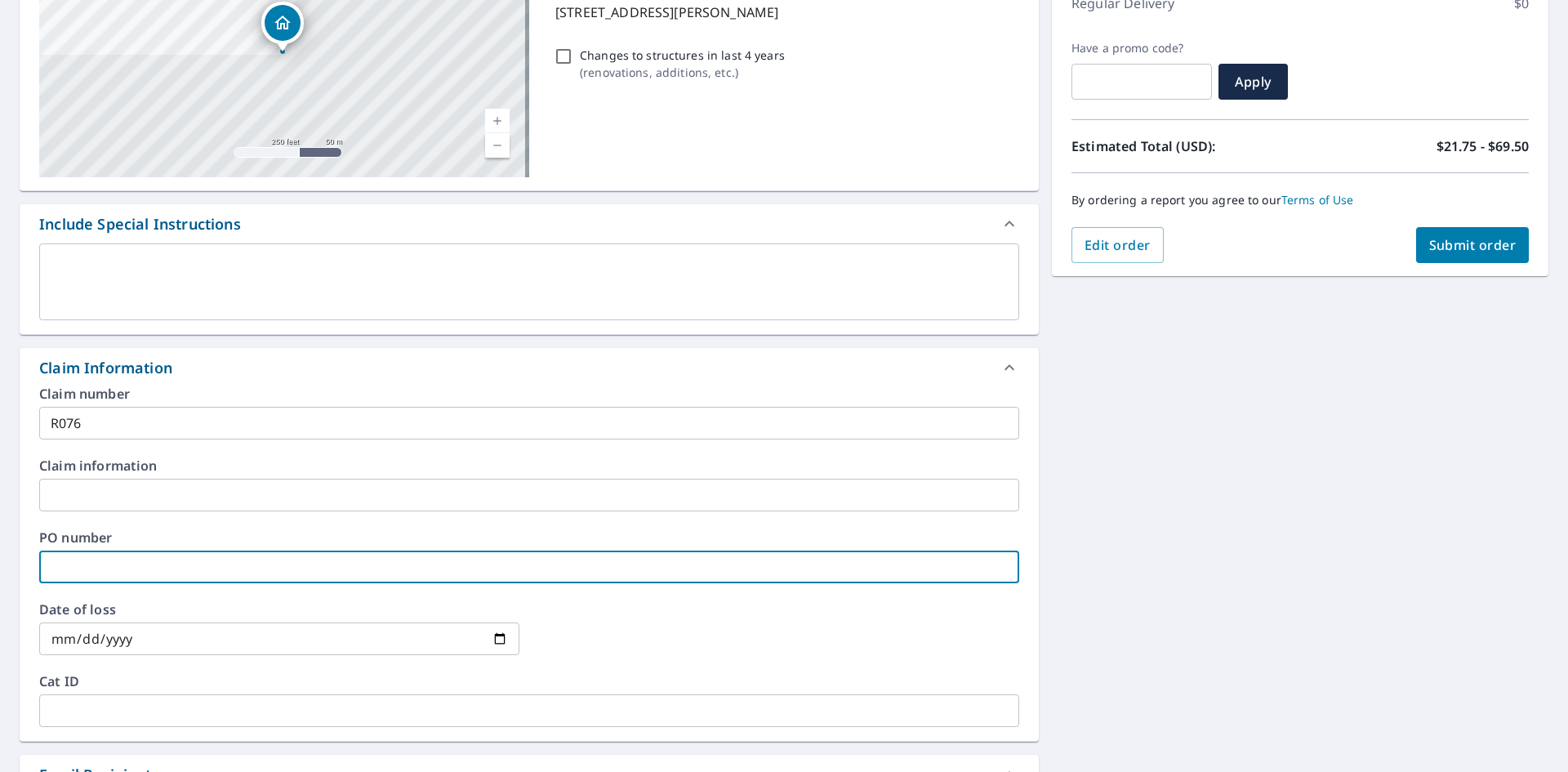
click at [70, 573] on input "text" at bounding box center [529, 567] width 980 height 33
type input "R076"
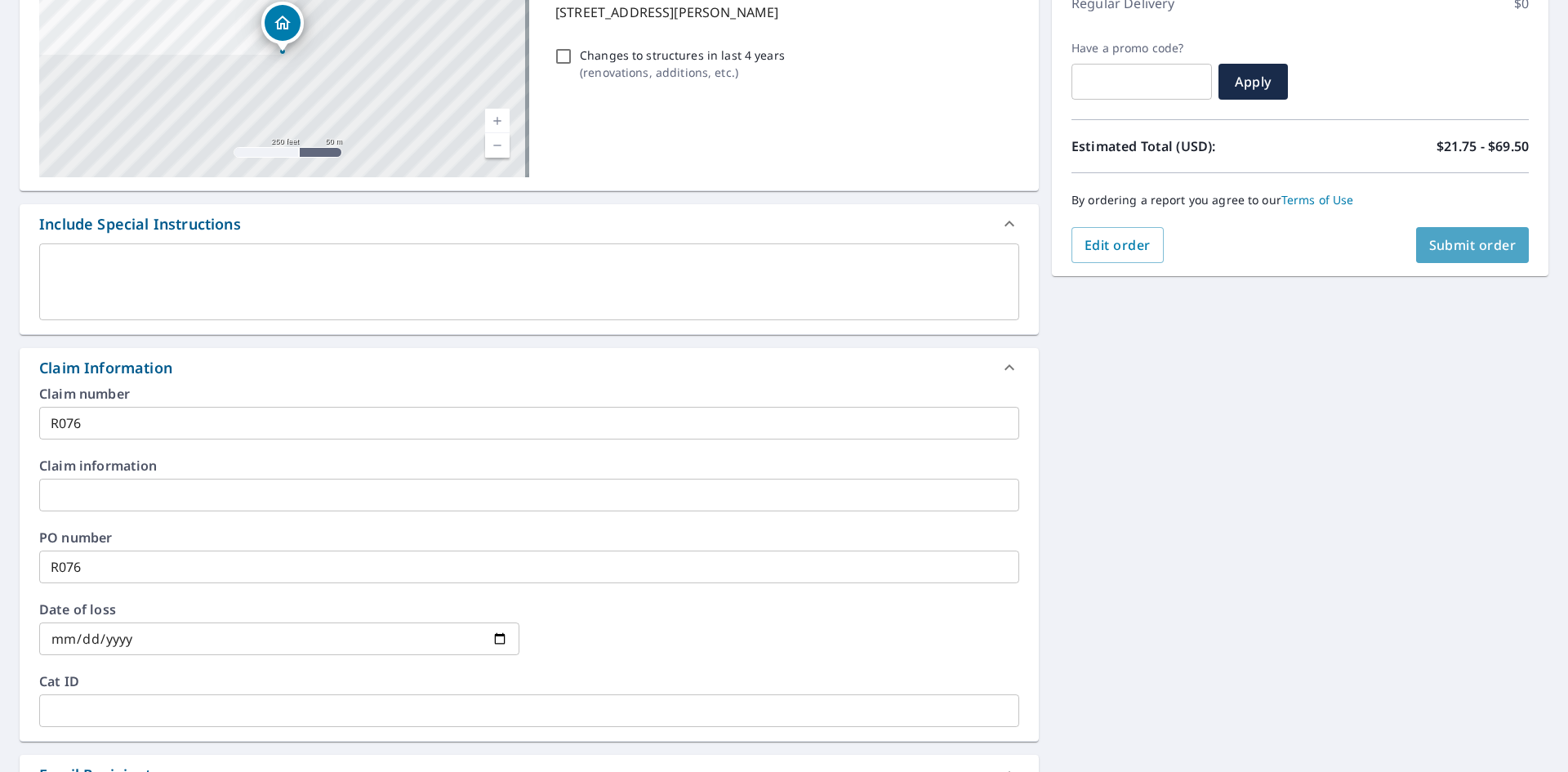
click at [1452, 248] on span "Submit order" at bounding box center [1473, 245] width 88 height 18
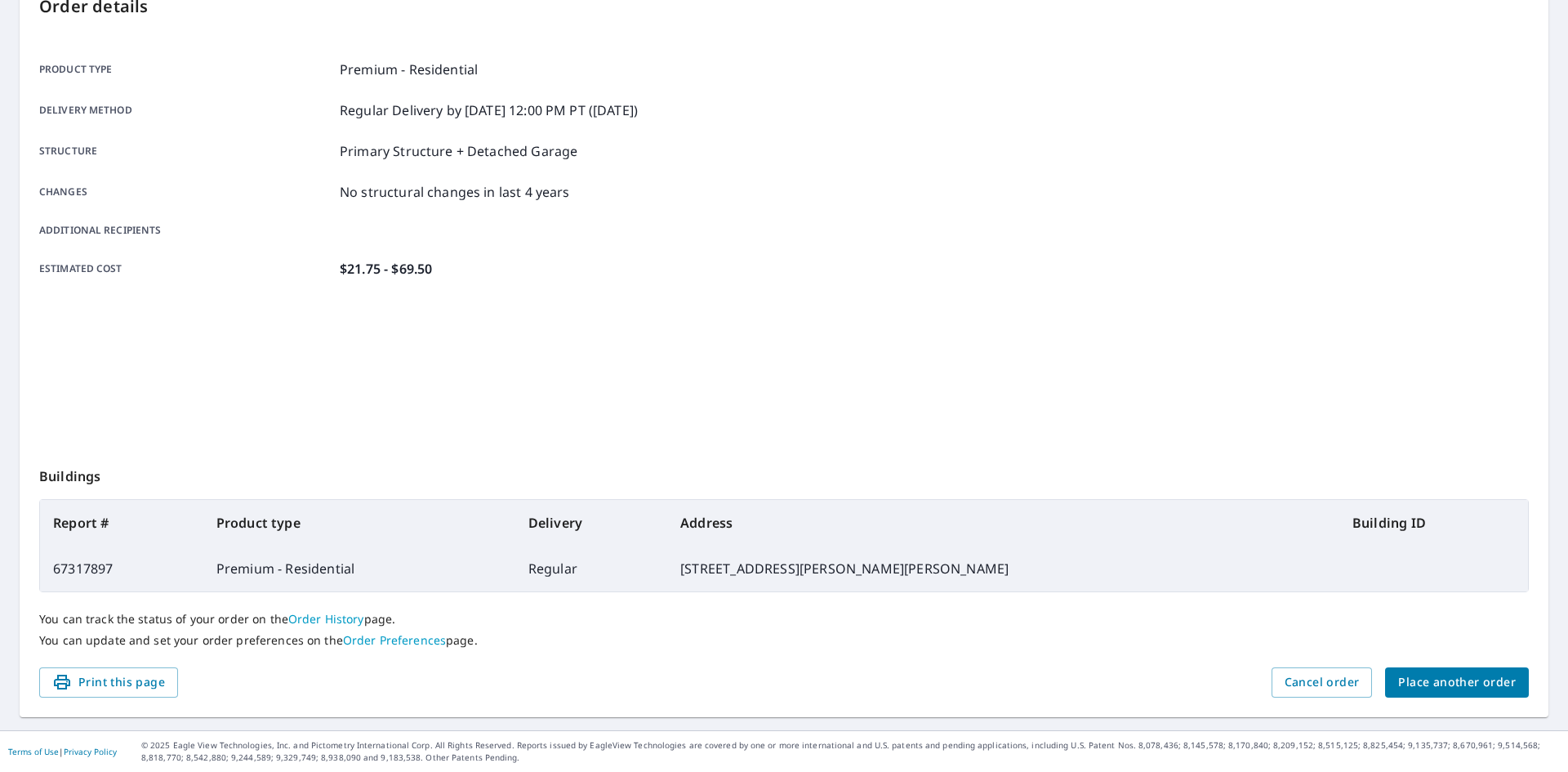
scroll to position [189, 0]
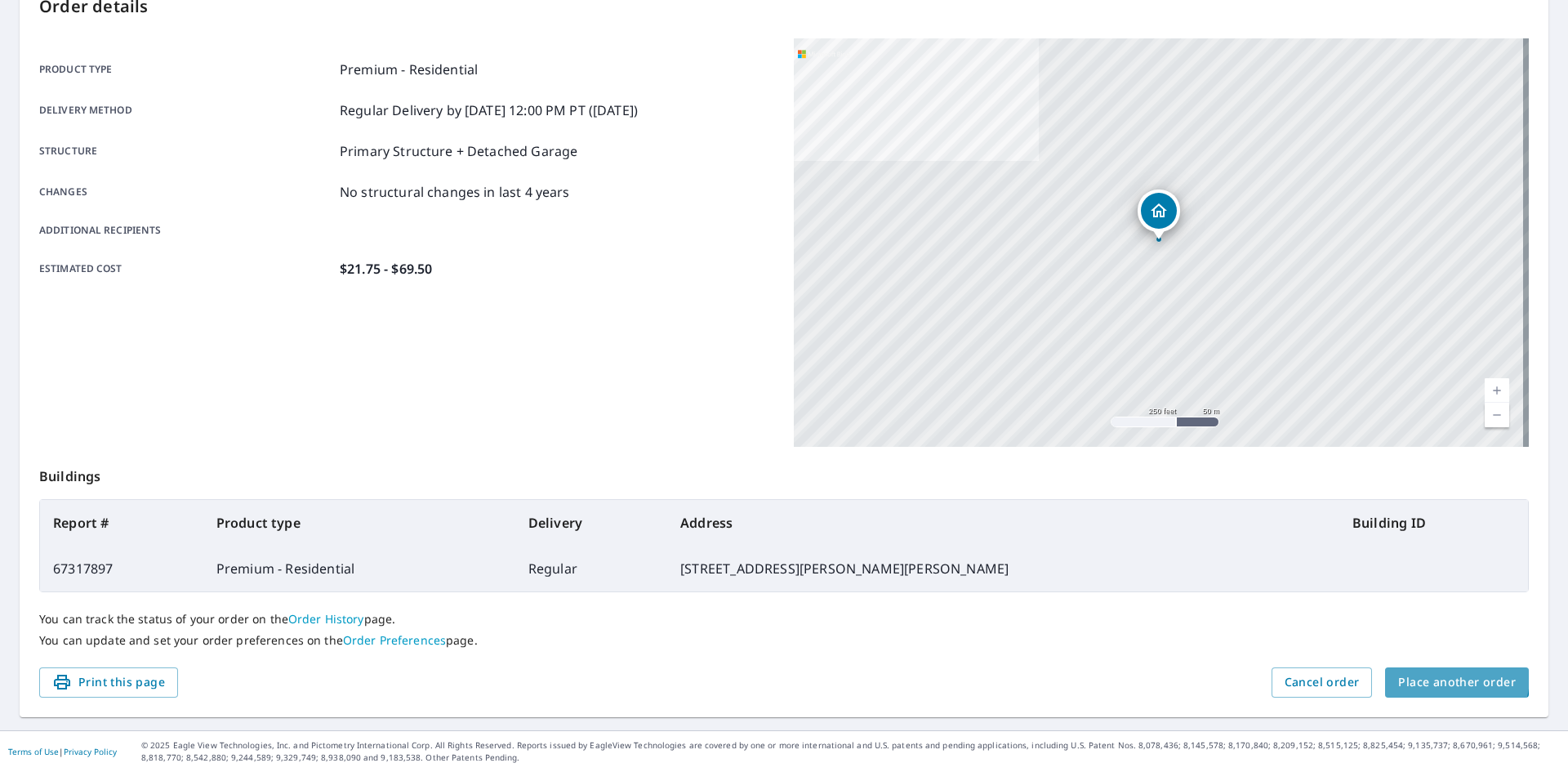
click at [1432, 676] on span "Place another order" at bounding box center [1457, 682] width 117 height 20
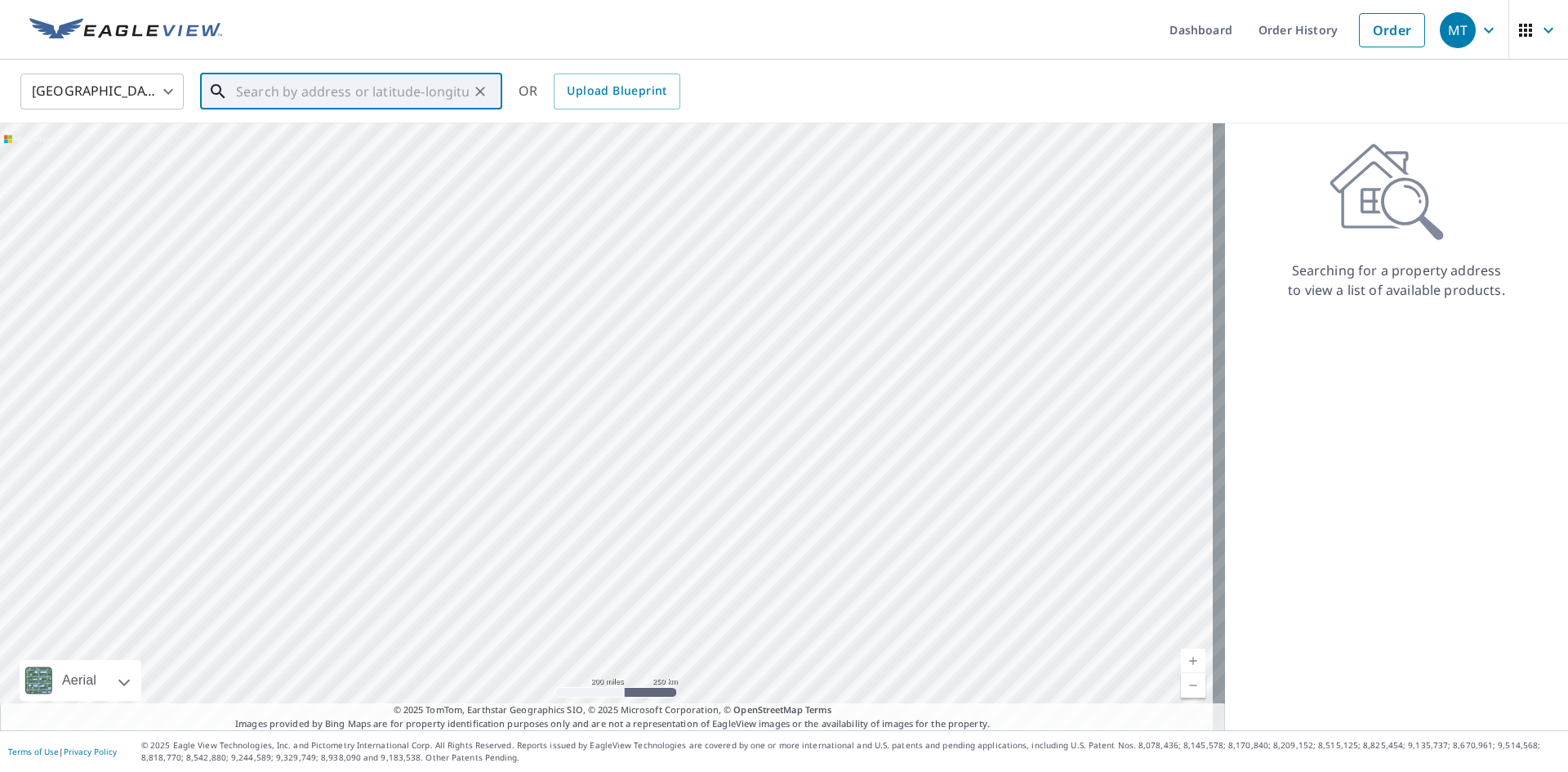
click at [248, 93] on input "text" at bounding box center [352, 92] width 233 height 46
click at [311, 148] on p "[GEOGRAPHIC_DATA], AZ 85716" at bounding box center [361, 157] width 257 height 16
type input "[STREET_ADDRESS]"
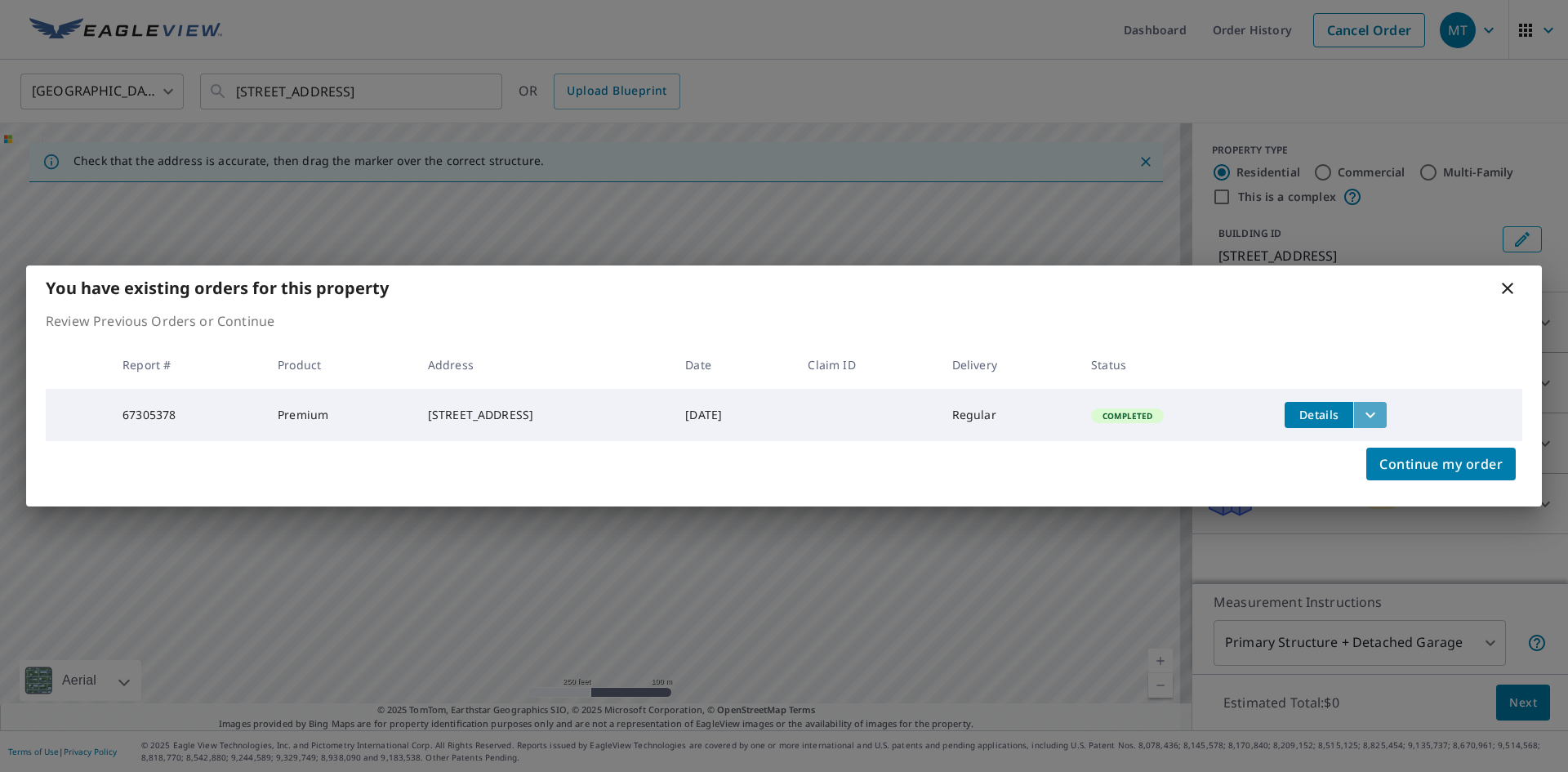
click at [1380, 408] on icon "filesDropdownBtn-67305378" at bounding box center [1370, 415] width 20 height 20
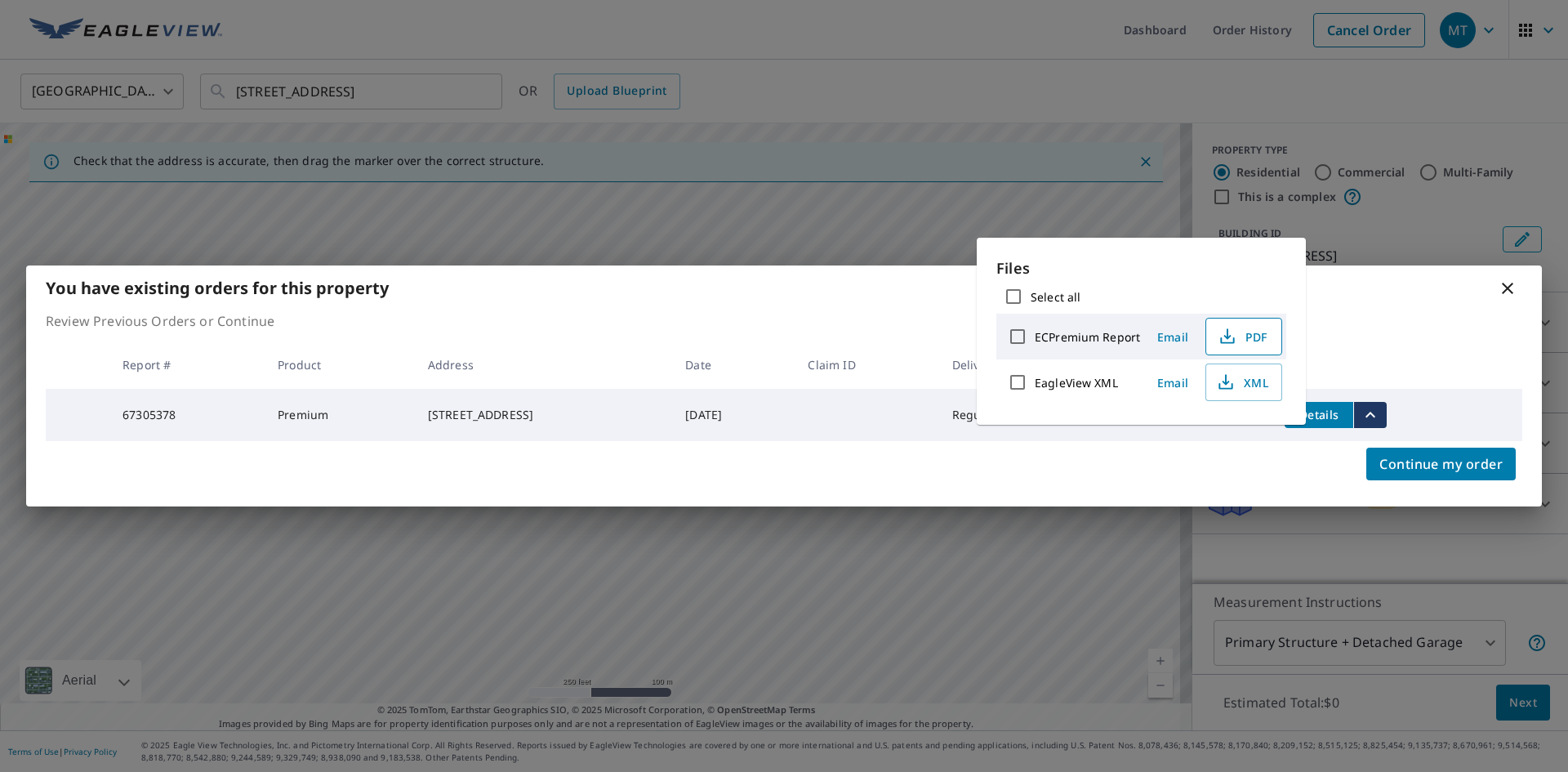
click at [1257, 338] on span "PDF" at bounding box center [1243, 337] width 52 height 20
click at [1511, 286] on icon at bounding box center [1508, 288] width 20 height 20
